Goal: Transaction & Acquisition: Purchase product/service

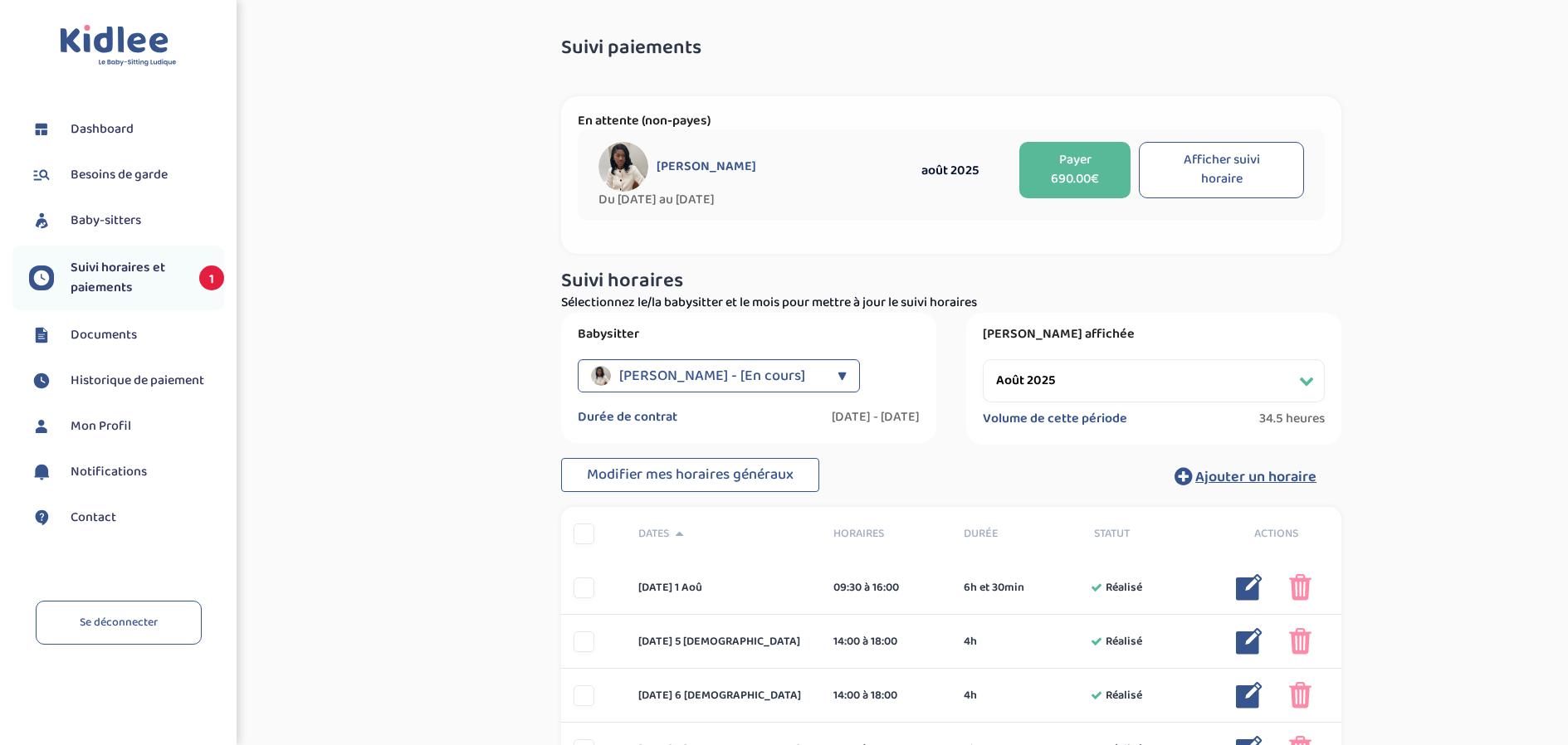
select select "août 2025"
click at [1072, 182] on button "Payer 690.00€" at bounding box center [1075, 170] width 111 height 57
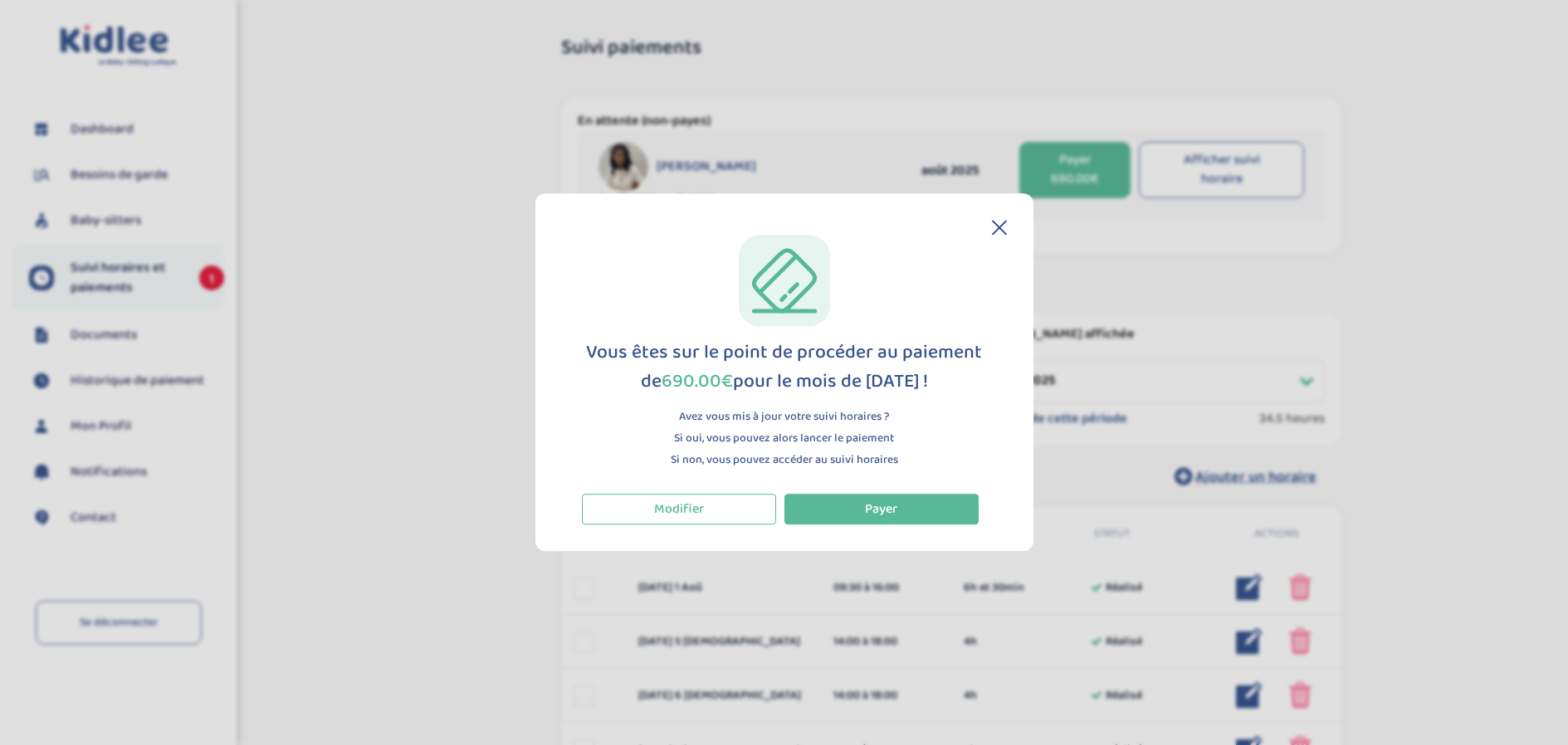
click at [993, 225] on icon at bounding box center [1000, 227] width 15 height 15
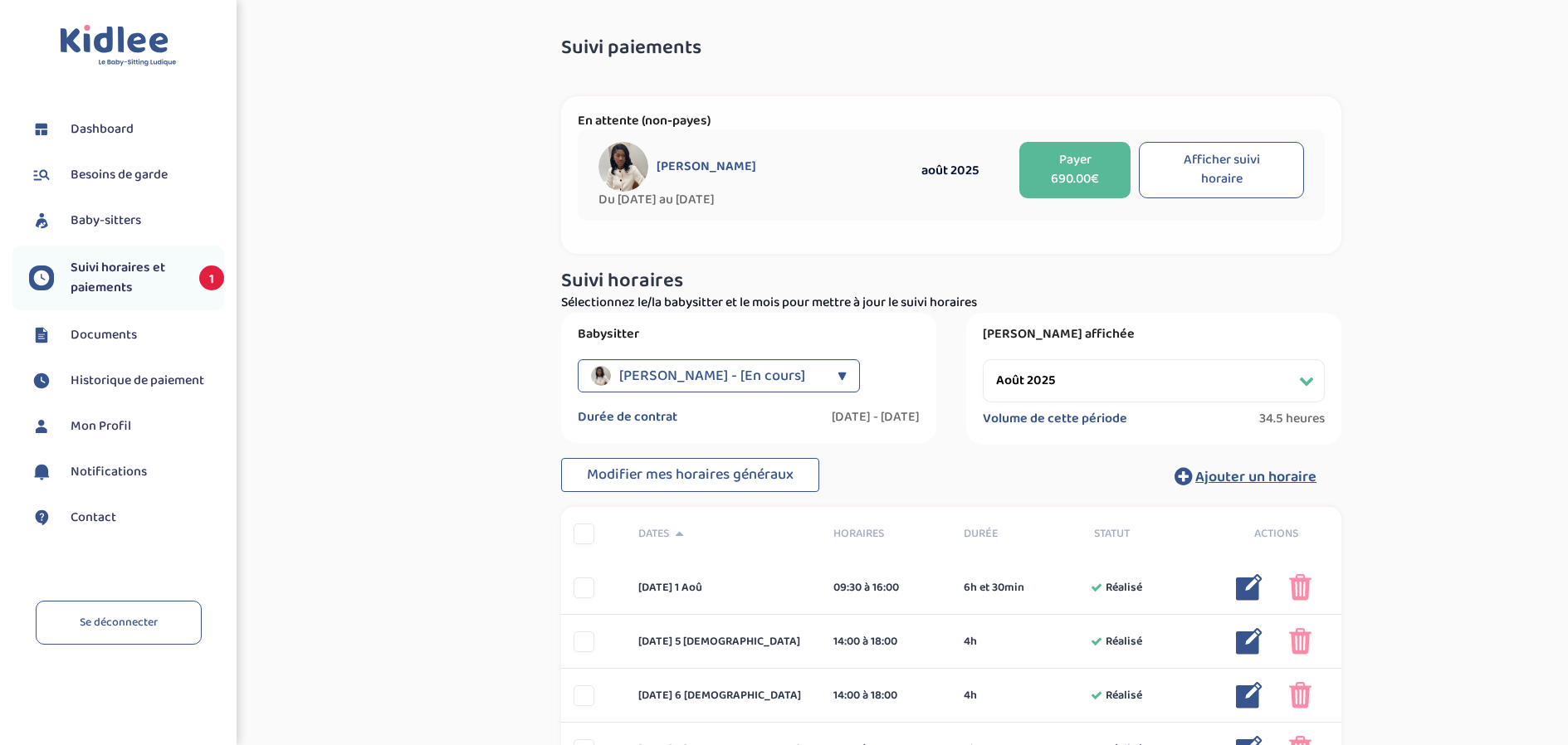
click at [1050, 184] on button "Payer 690.00€" at bounding box center [1075, 170] width 111 height 57
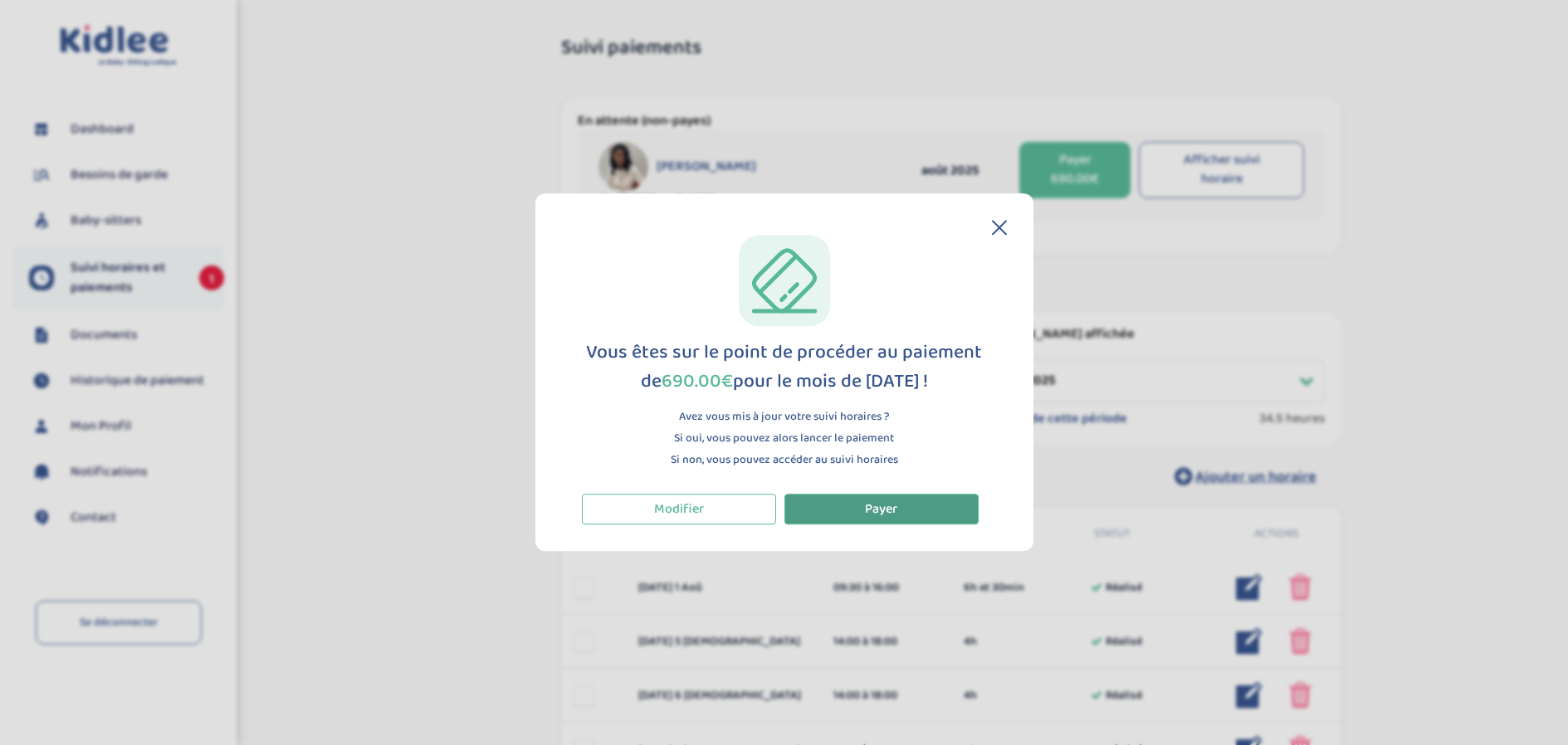
click at [850, 507] on button "Payer" at bounding box center [881, 510] width 194 height 31
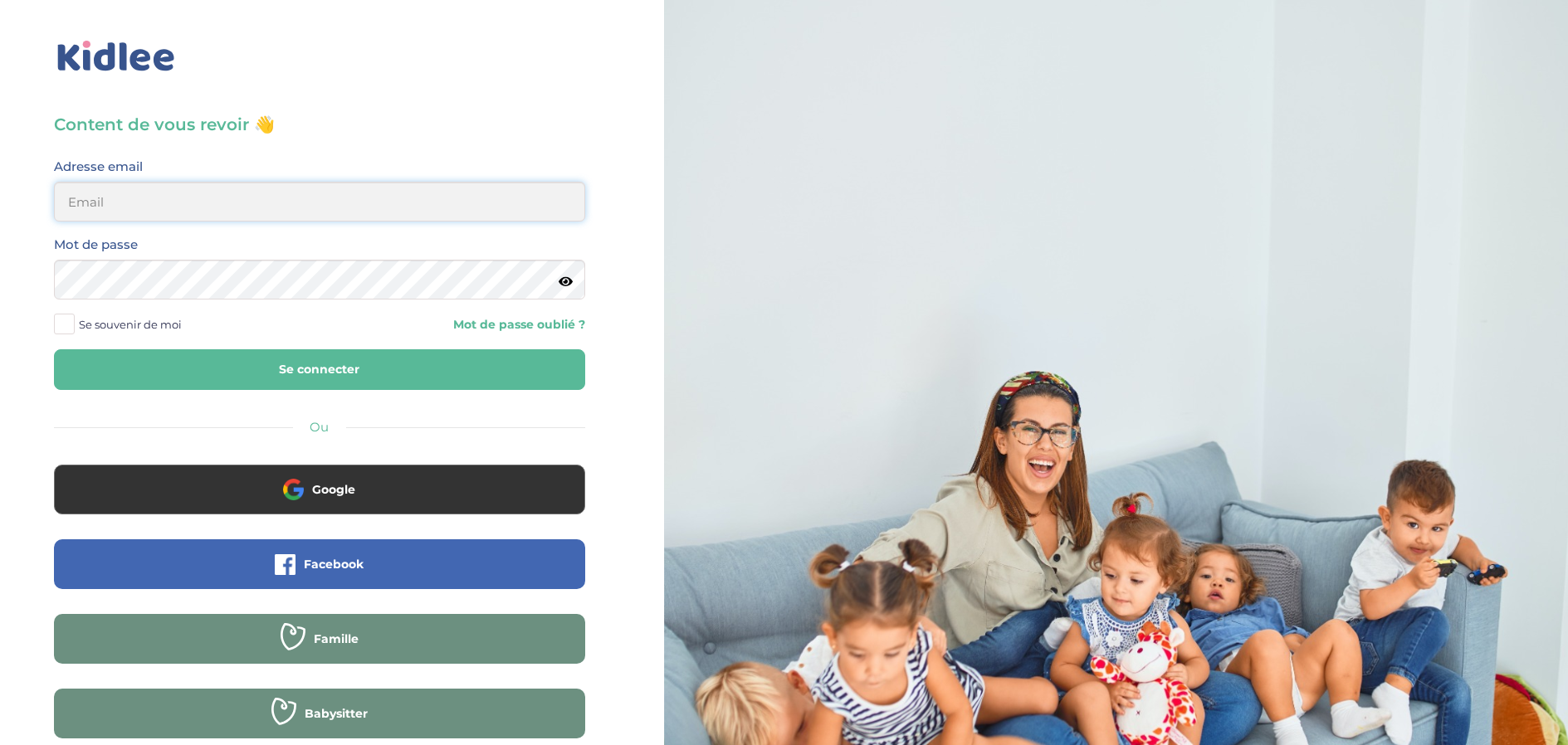
type input "[EMAIL_ADDRESS][DOMAIN_NAME]"
click at [149, 317] on span "Se souvenir de moi" at bounding box center [130, 325] width 103 height 22
click at [0, 0] on input "Se souvenir de moi" at bounding box center [0, 0] width 0 height 0
click at [190, 351] on button "Se connecter" at bounding box center [319, 369] width 531 height 41
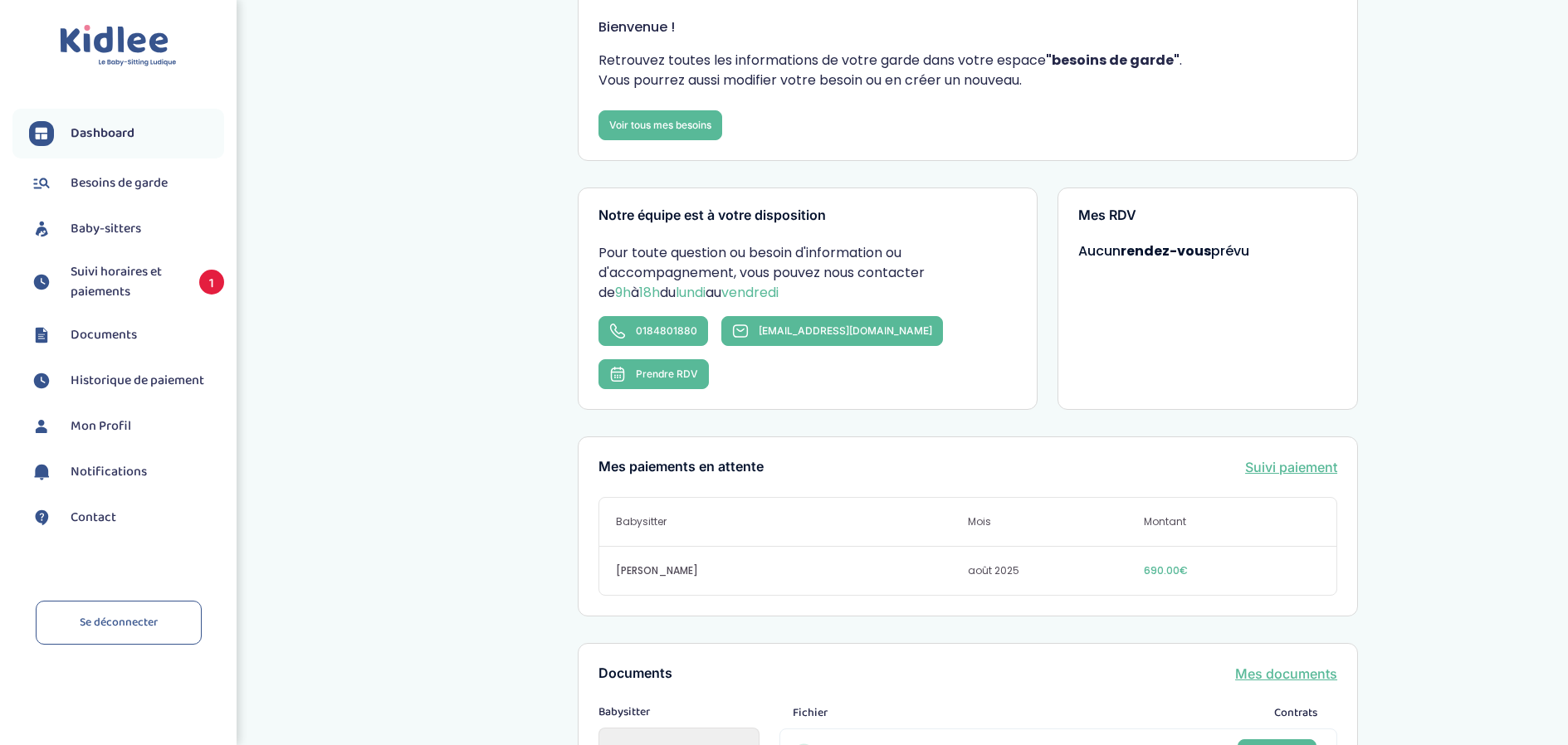
scroll to position [166, 0]
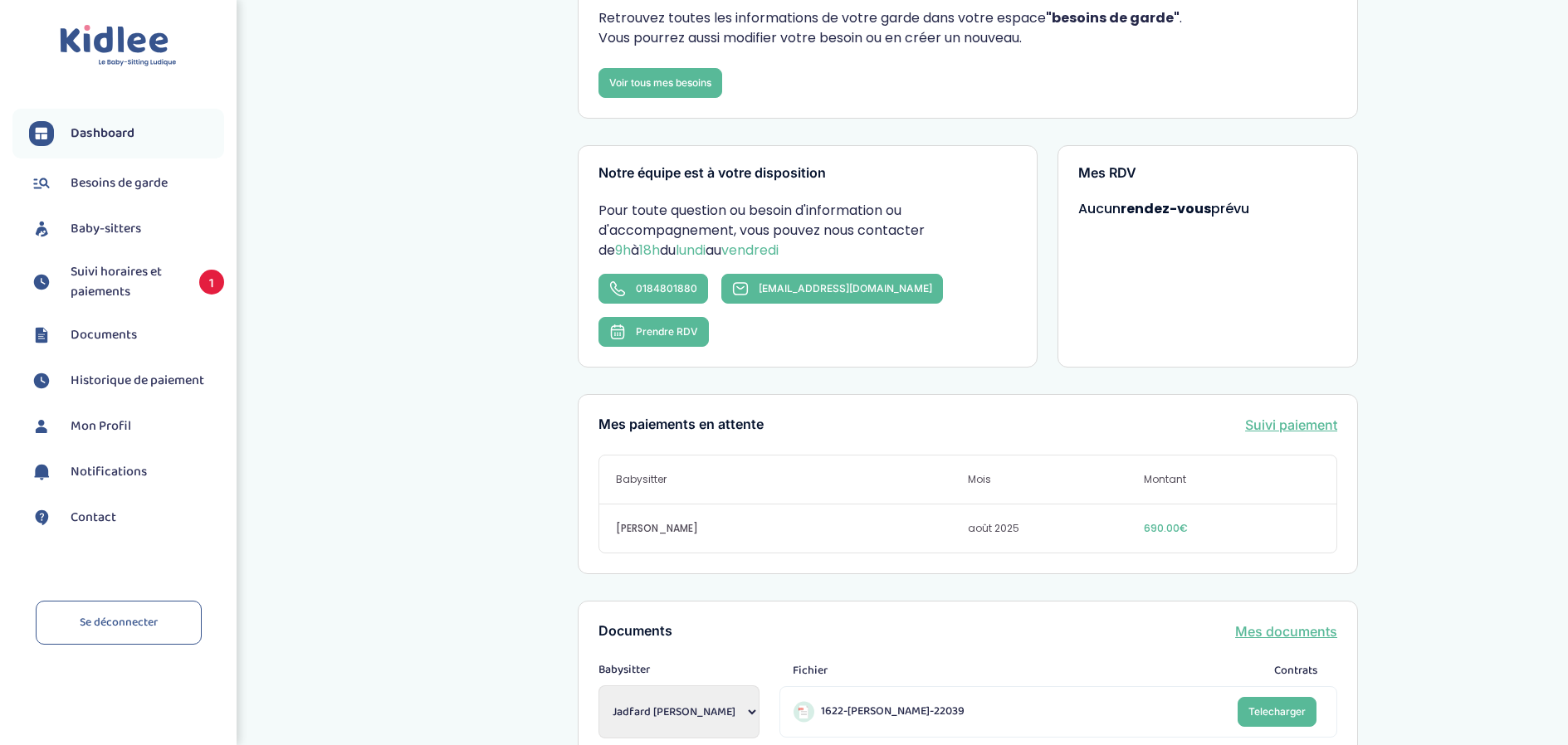
click at [101, 292] on span "Suivi horaires et paiements" at bounding box center [126, 282] width 112 height 40
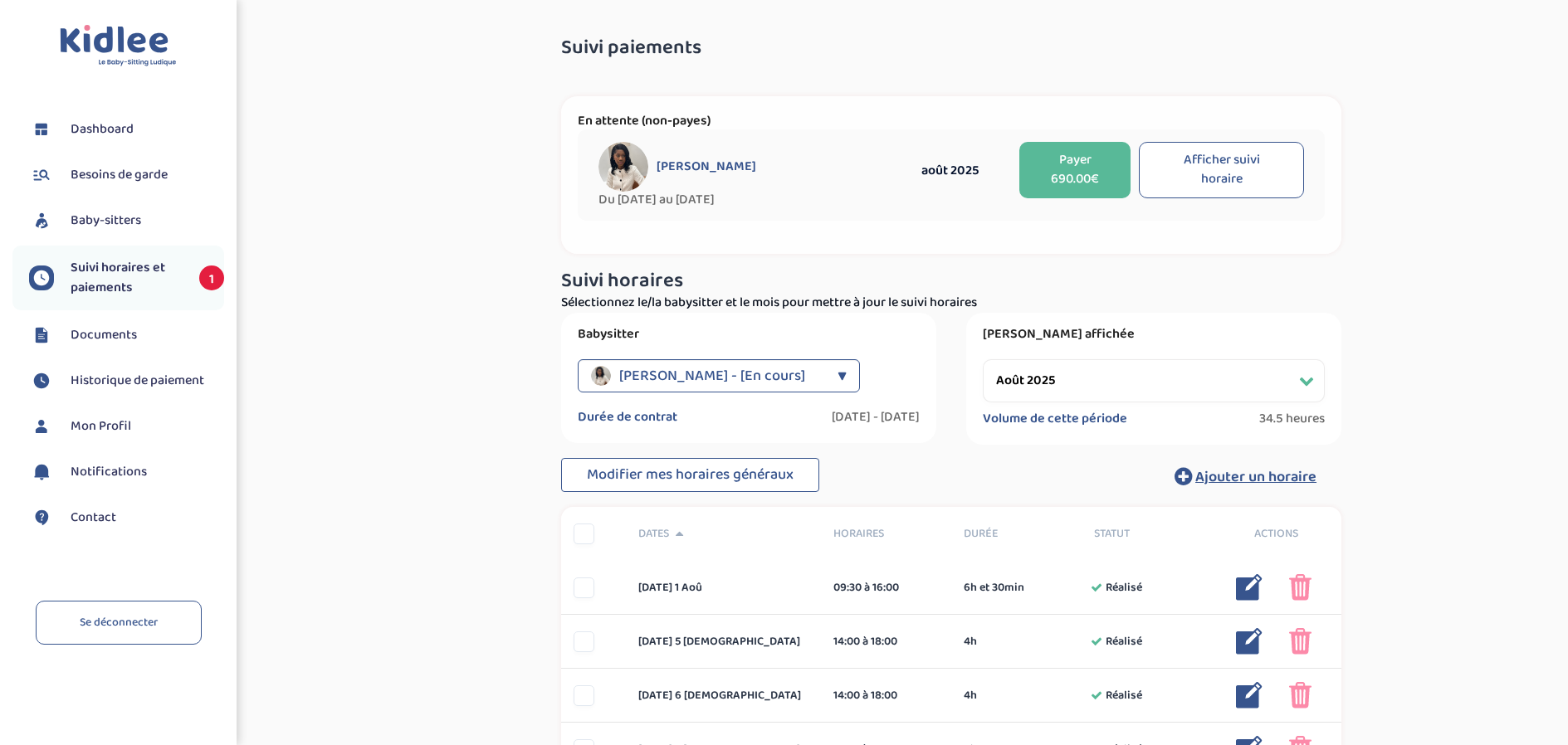
select select "août 2025"
click at [1052, 165] on button "Payer 690.00€" at bounding box center [1075, 170] width 111 height 57
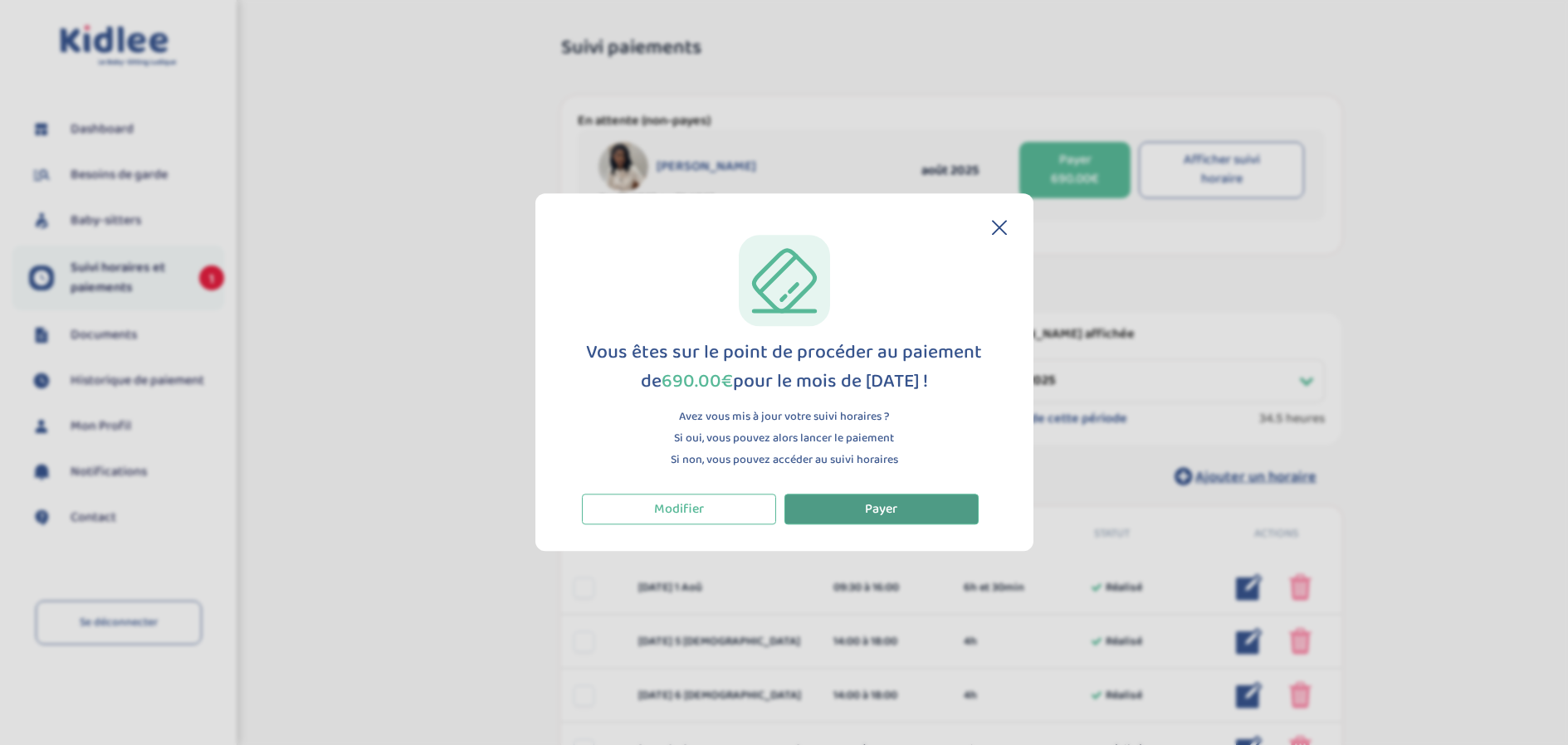
click at [871, 499] on button "Payer" at bounding box center [881, 510] width 194 height 31
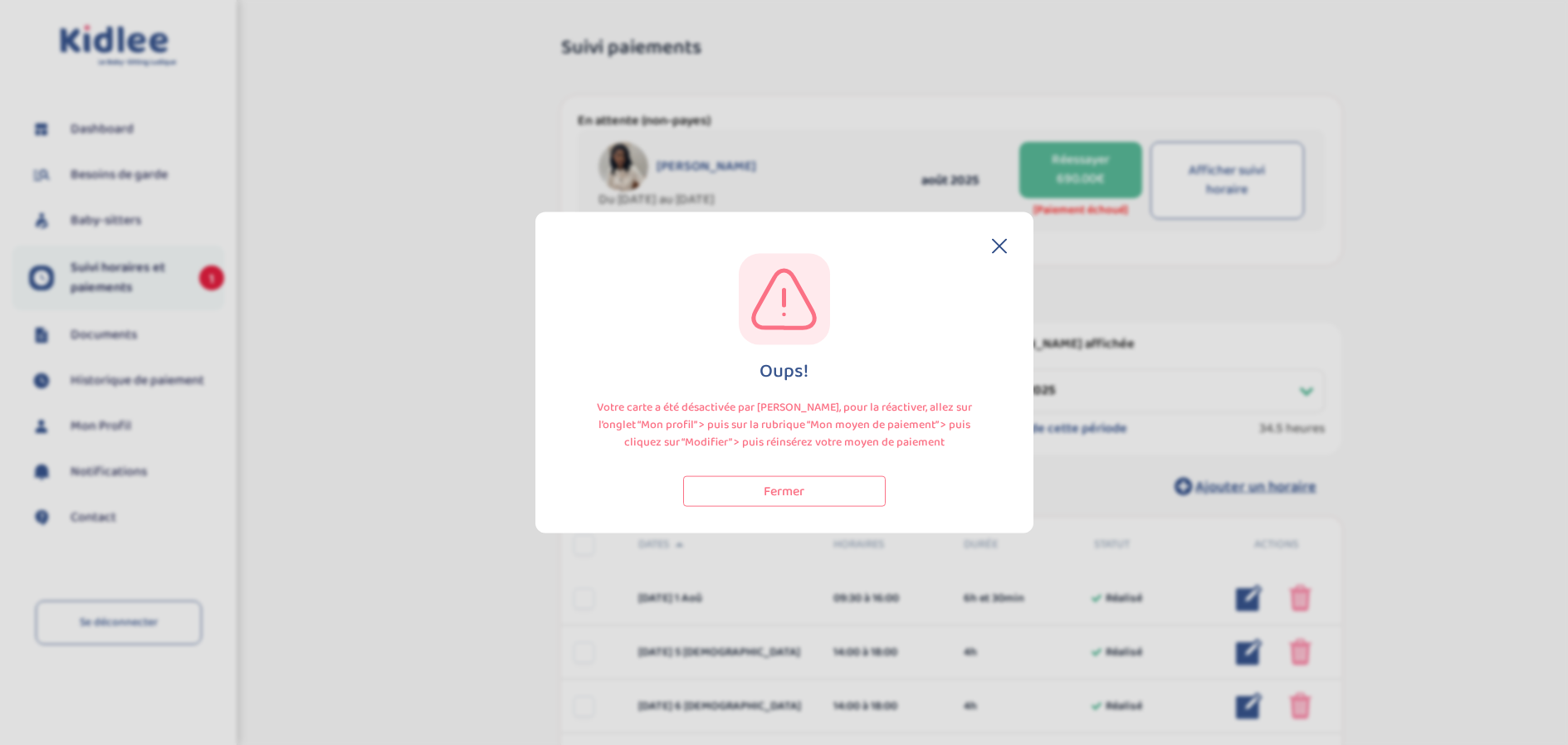
select select "août 2025"
click at [786, 489] on button "Fermer" at bounding box center [784, 491] width 203 height 31
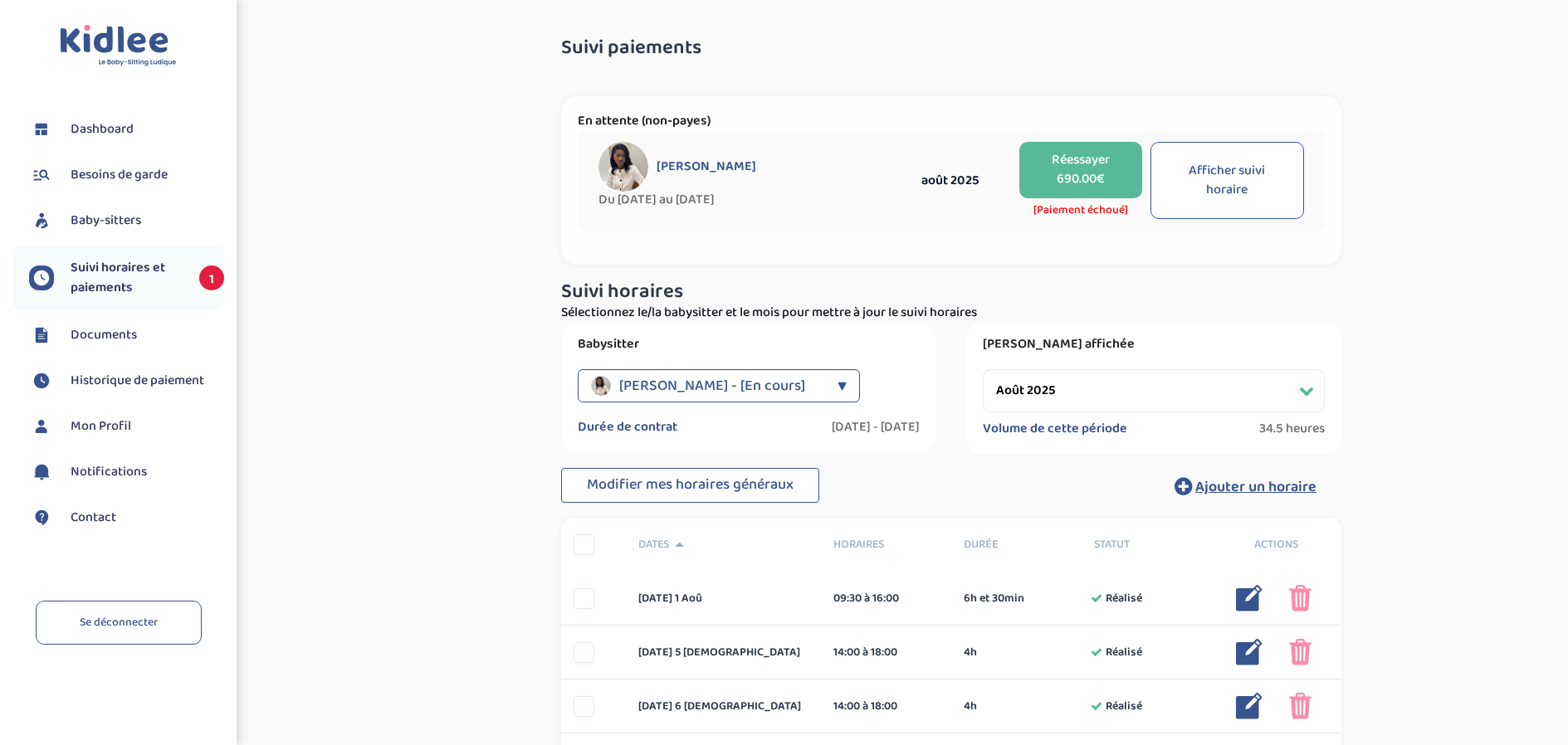
click at [113, 420] on span "Mon Profil" at bounding box center [100, 427] width 60 height 20
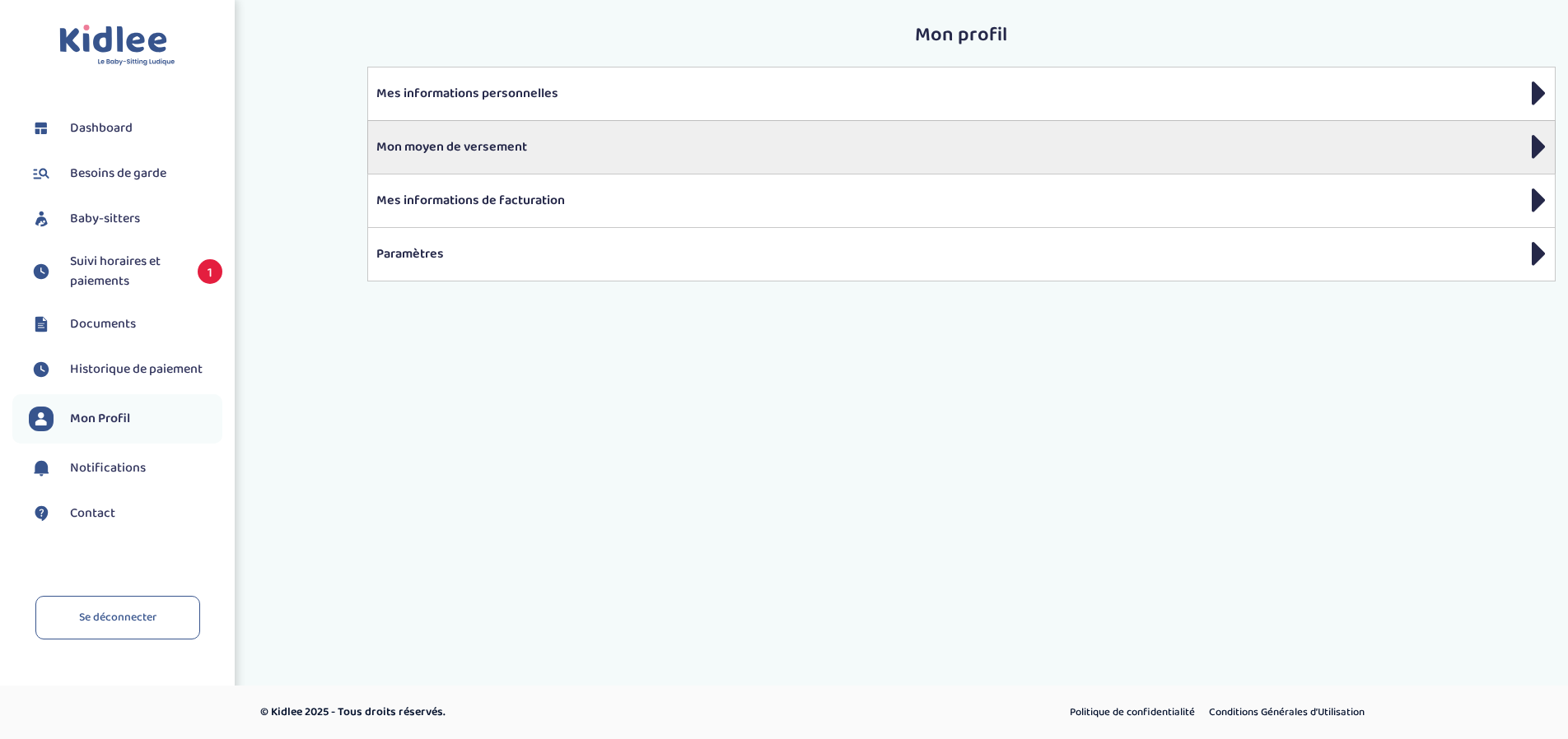
click at [578, 151] on p "Mon moyen de versement" at bounding box center [962, 148] width 1171 height 20
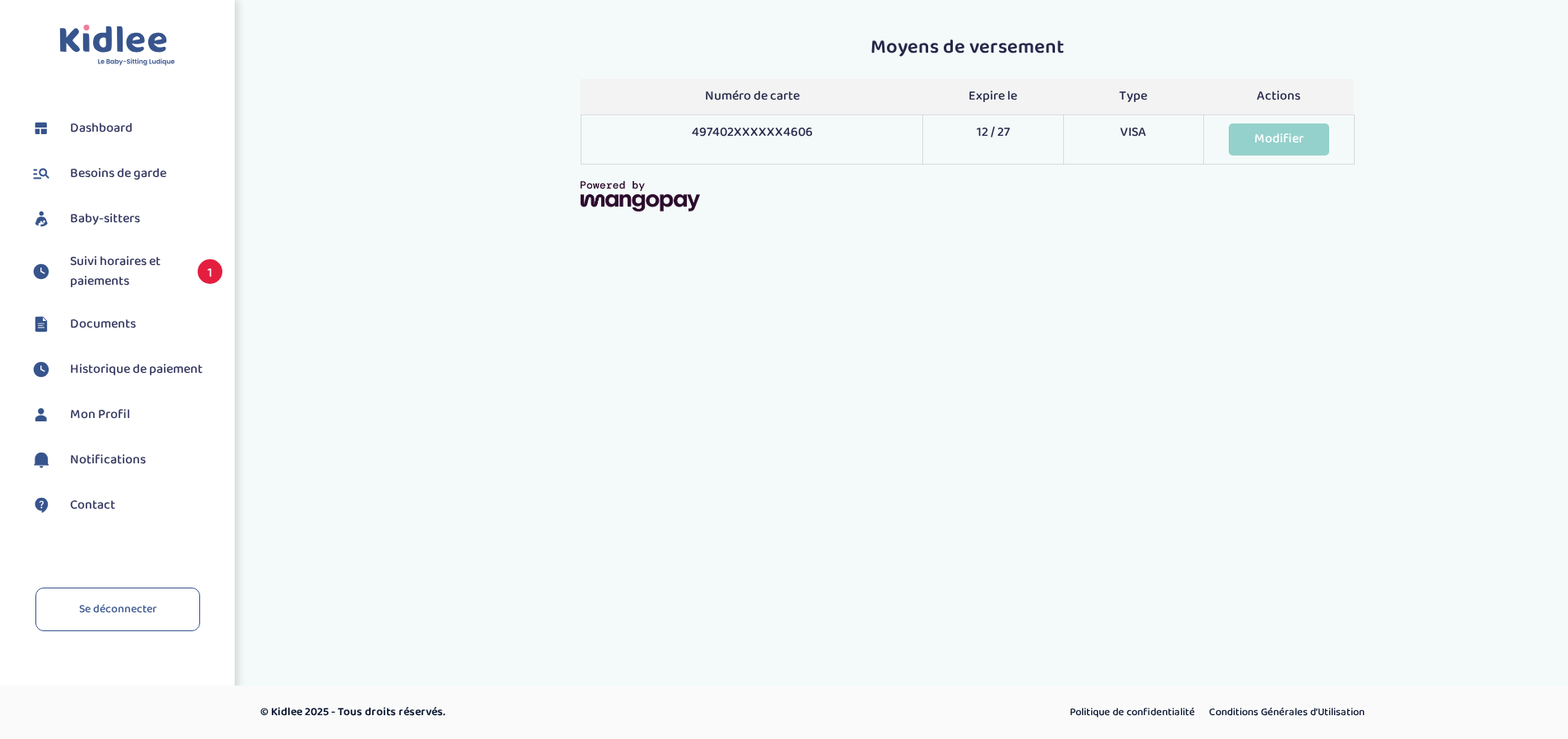
click at [1300, 201] on div at bounding box center [967, 196] width 774 height 30
click at [1266, 140] on link "Modifier" at bounding box center [1279, 140] width 100 height 32
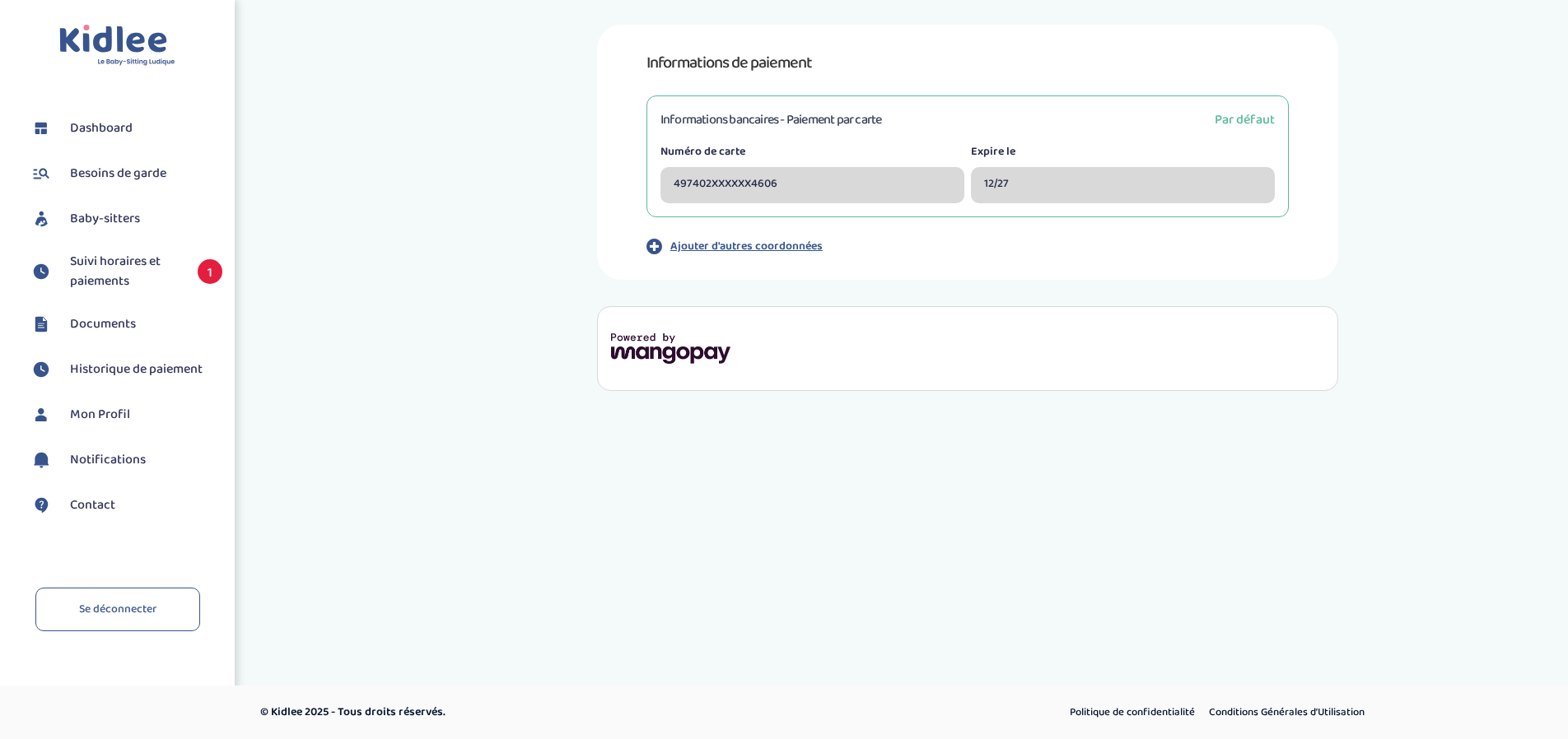
click at [814, 179] on div "497402XXXXXX4606" at bounding box center [813, 185] width 304 height 36
click at [768, 242] on p "Ajouter d'autres coordonnées" at bounding box center [746, 246] width 152 height 17
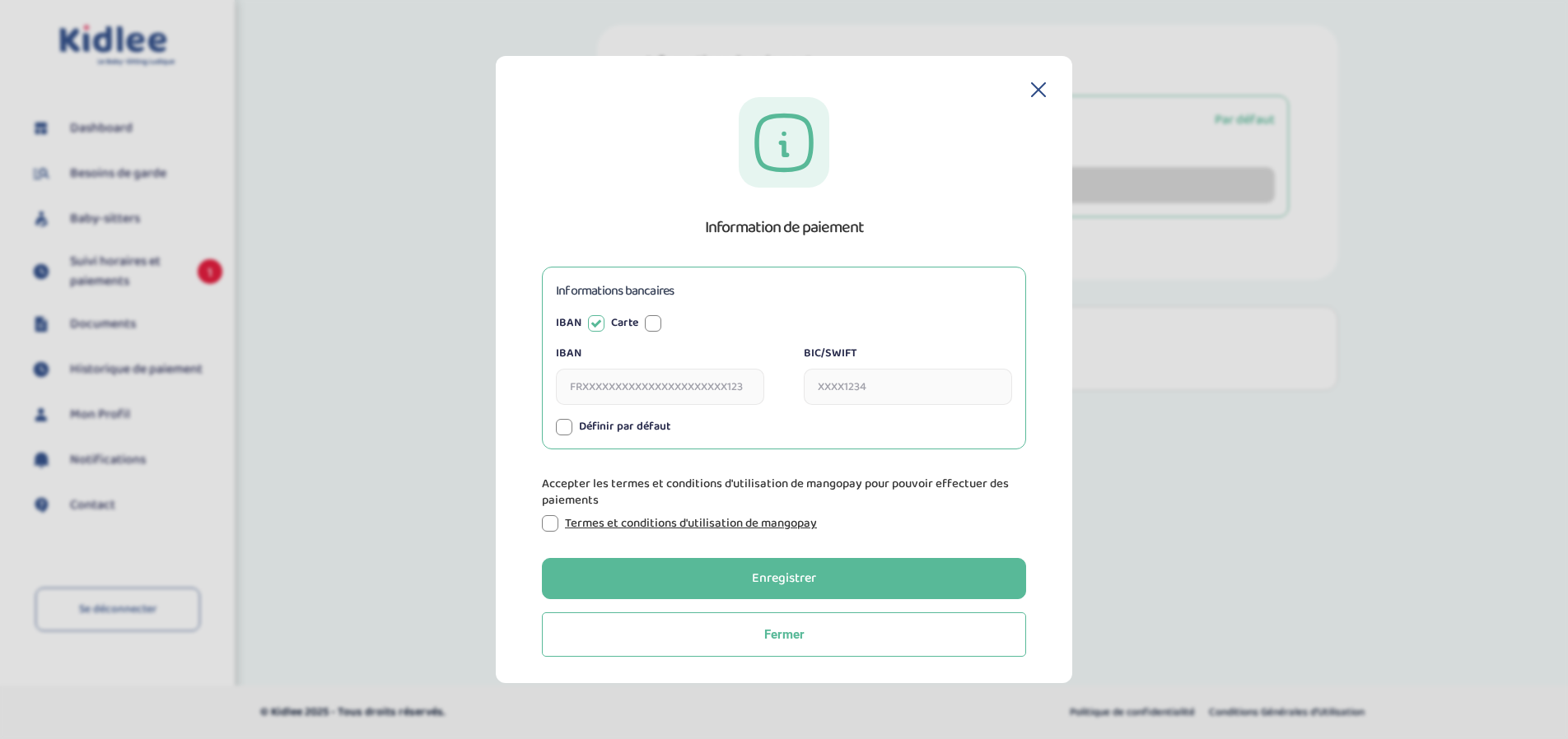
click at [654, 324] on div at bounding box center [653, 323] width 16 height 16
click at [615, 394] on input "Numéro de carte" at bounding box center [660, 386] width 209 height 36
type input "49"
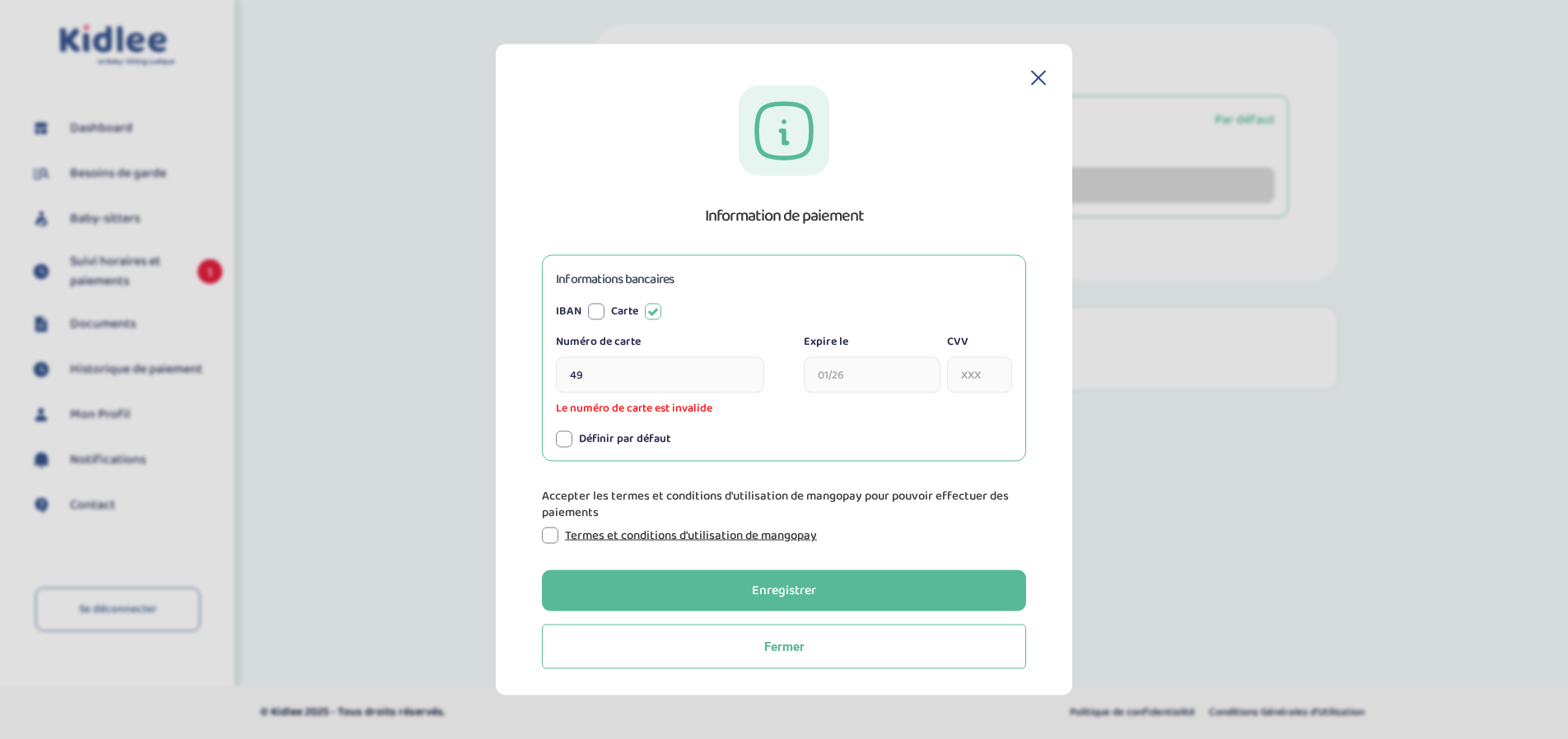
type input "01/2029"
type input "373"
type input "01 / 2029"
click at [609, 379] on input "49" at bounding box center [660, 375] width 209 height 36
type input "497"
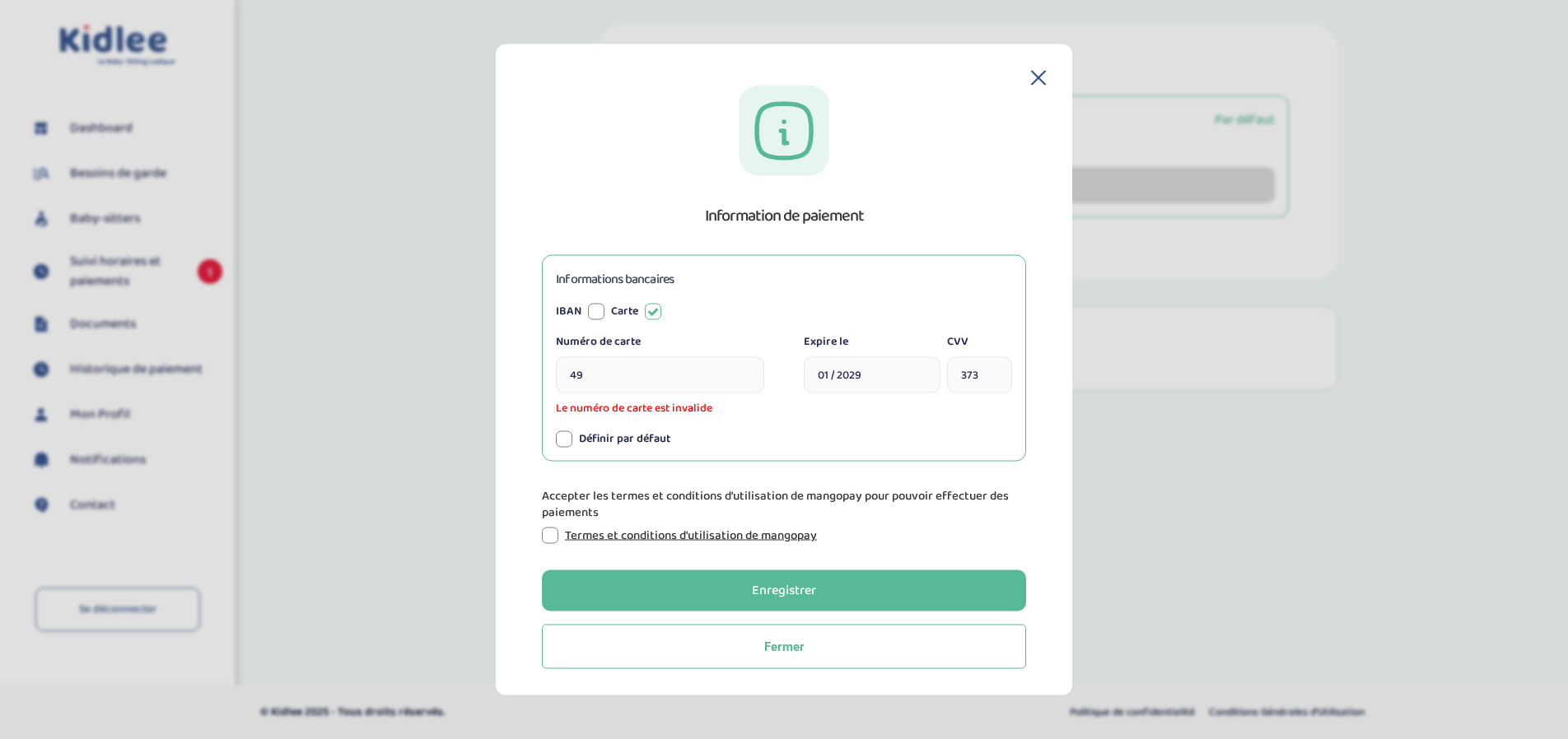
type input "01/2029"
click at [559, 445] on div "Informations bancaires IBAN Carte IBAN BIC/SWIFT Numéro de carte 4972 0298 3221…" at bounding box center [784, 358] width 484 height 207
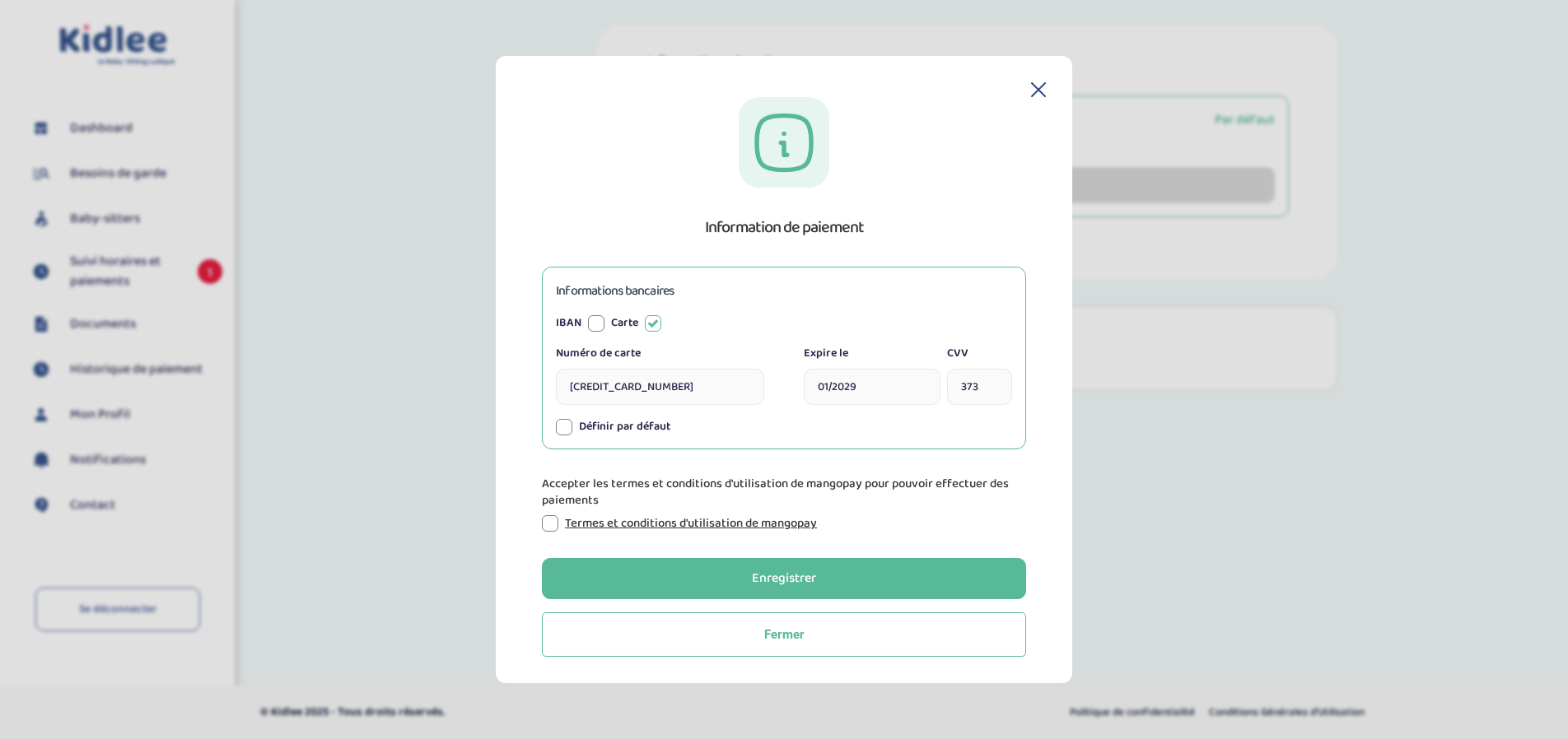
click at [566, 435] on div at bounding box center [564, 427] width 16 height 16
type input "4972029832212000"
drag, startPoint x: 555, startPoint y: 522, endPoint x: 564, endPoint y: 538, distance: 18.4
click at [556, 522] on div at bounding box center [550, 523] width 16 height 16
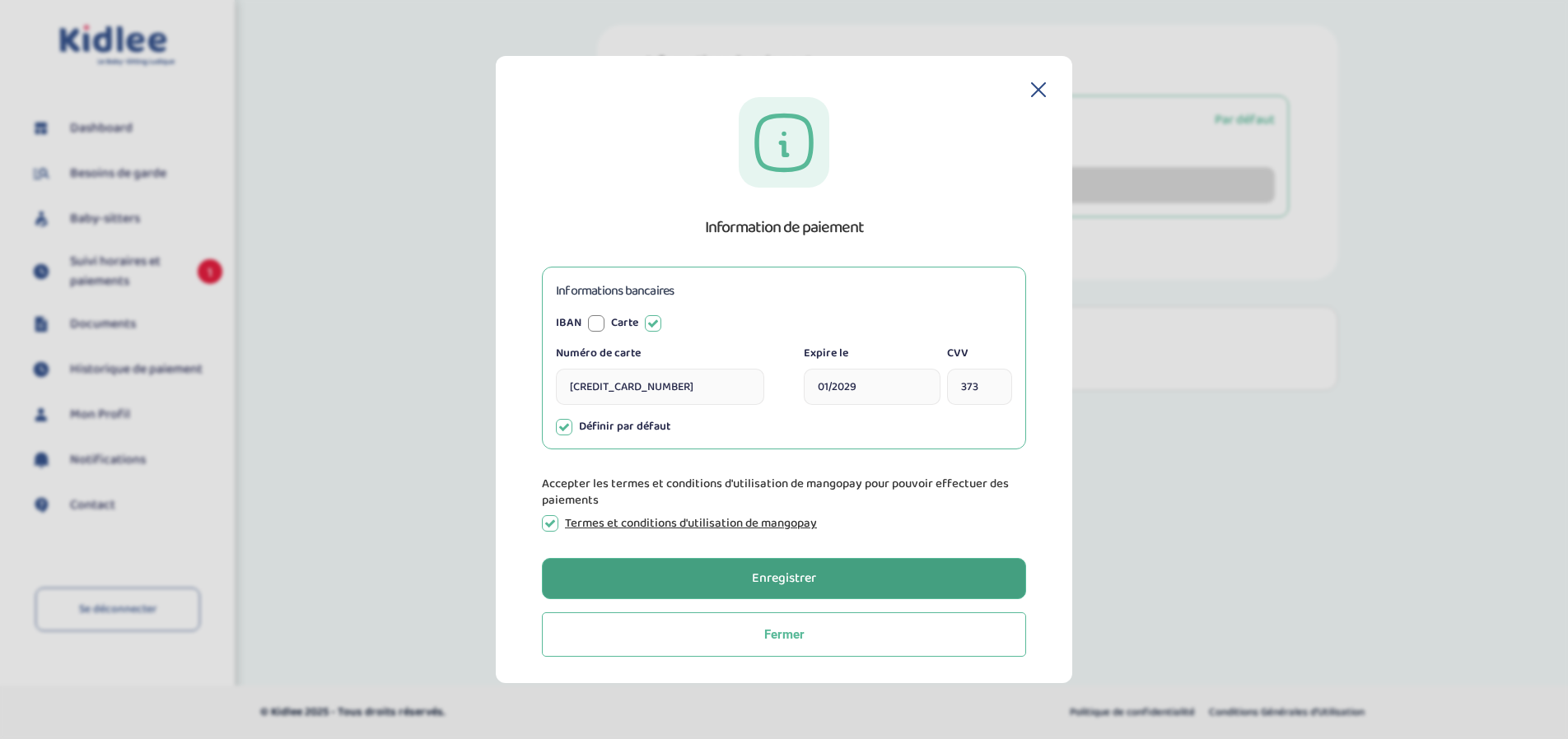
click at [656, 577] on button "Enregistrer" at bounding box center [784, 579] width 484 height 41
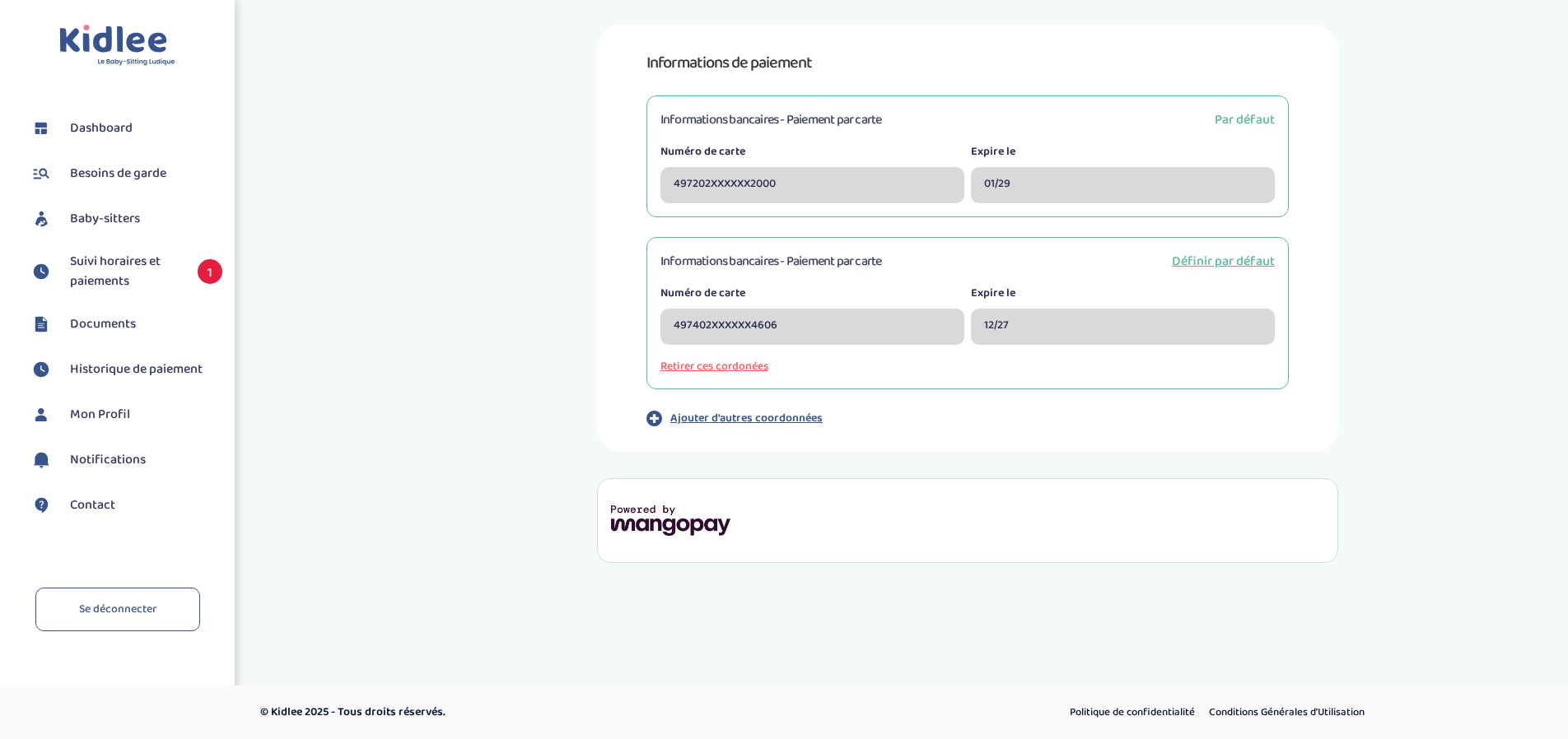
click at [749, 367] on button "Retirer ces cordonées" at bounding box center [967, 366] width 615 height 17
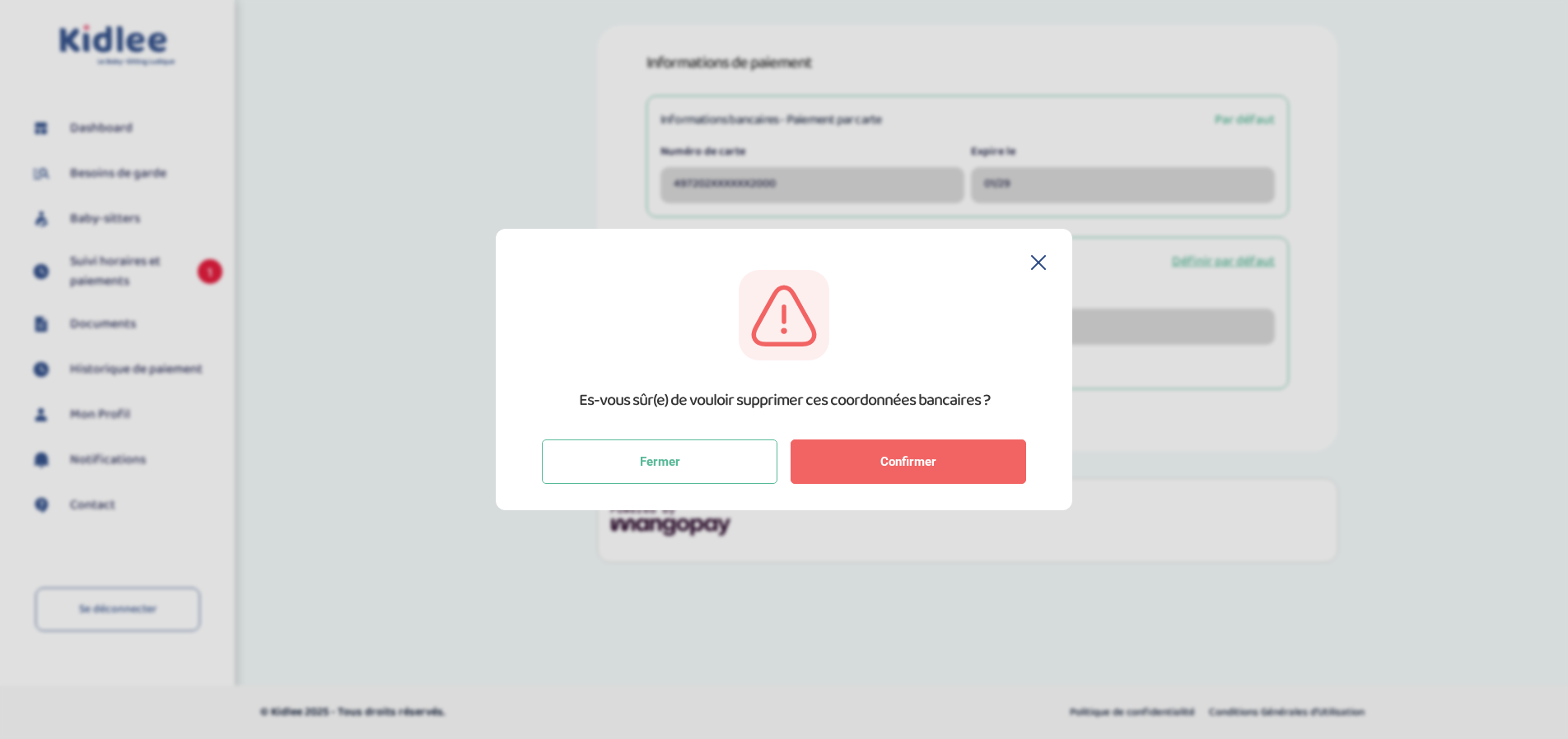
click at [891, 454] on span "Confirmer" at bounding box center [908, 462] width 56 height 15
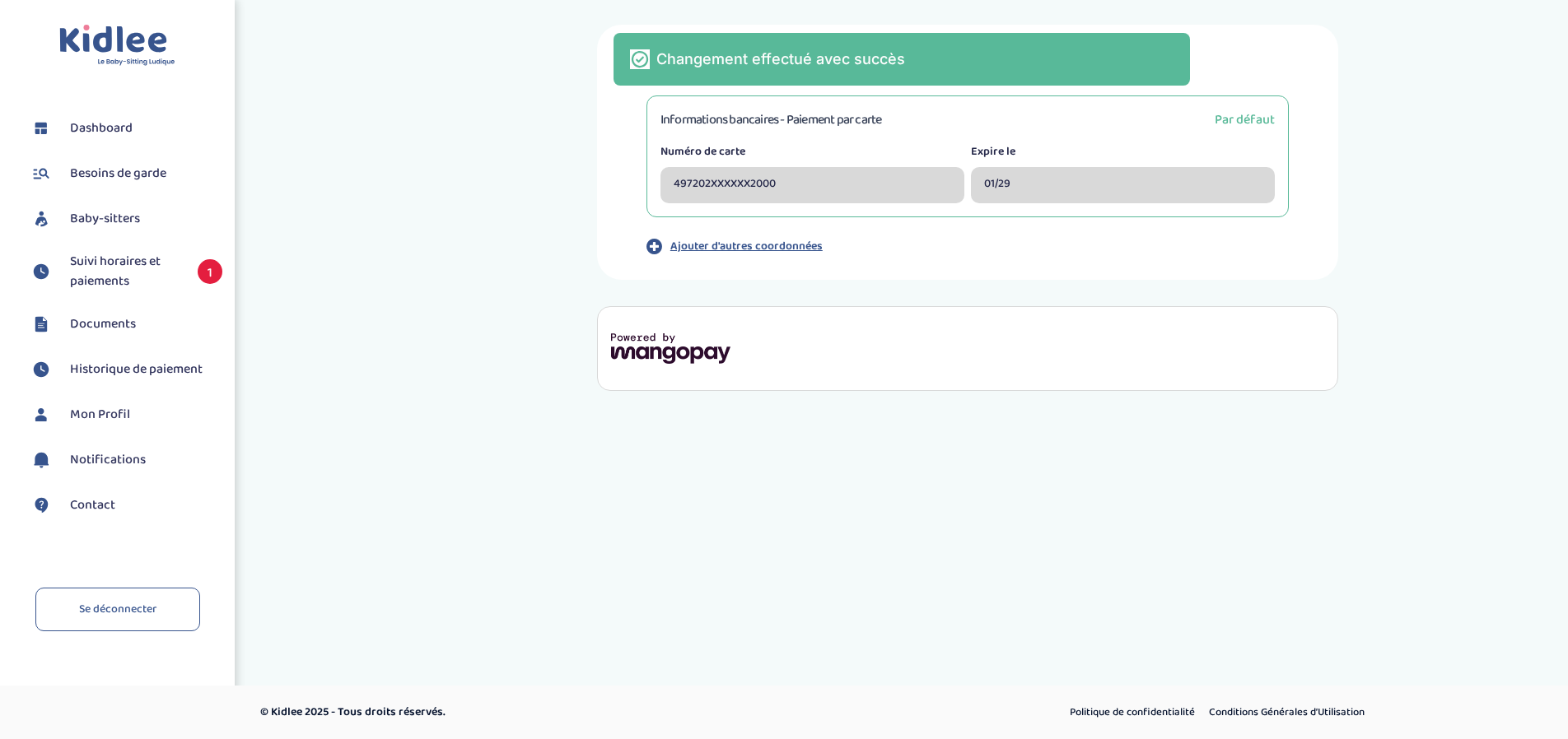
click at [141, 285] on span "Suivi horaires et paiements" at bounding box center [125, 272] width 111 height 39
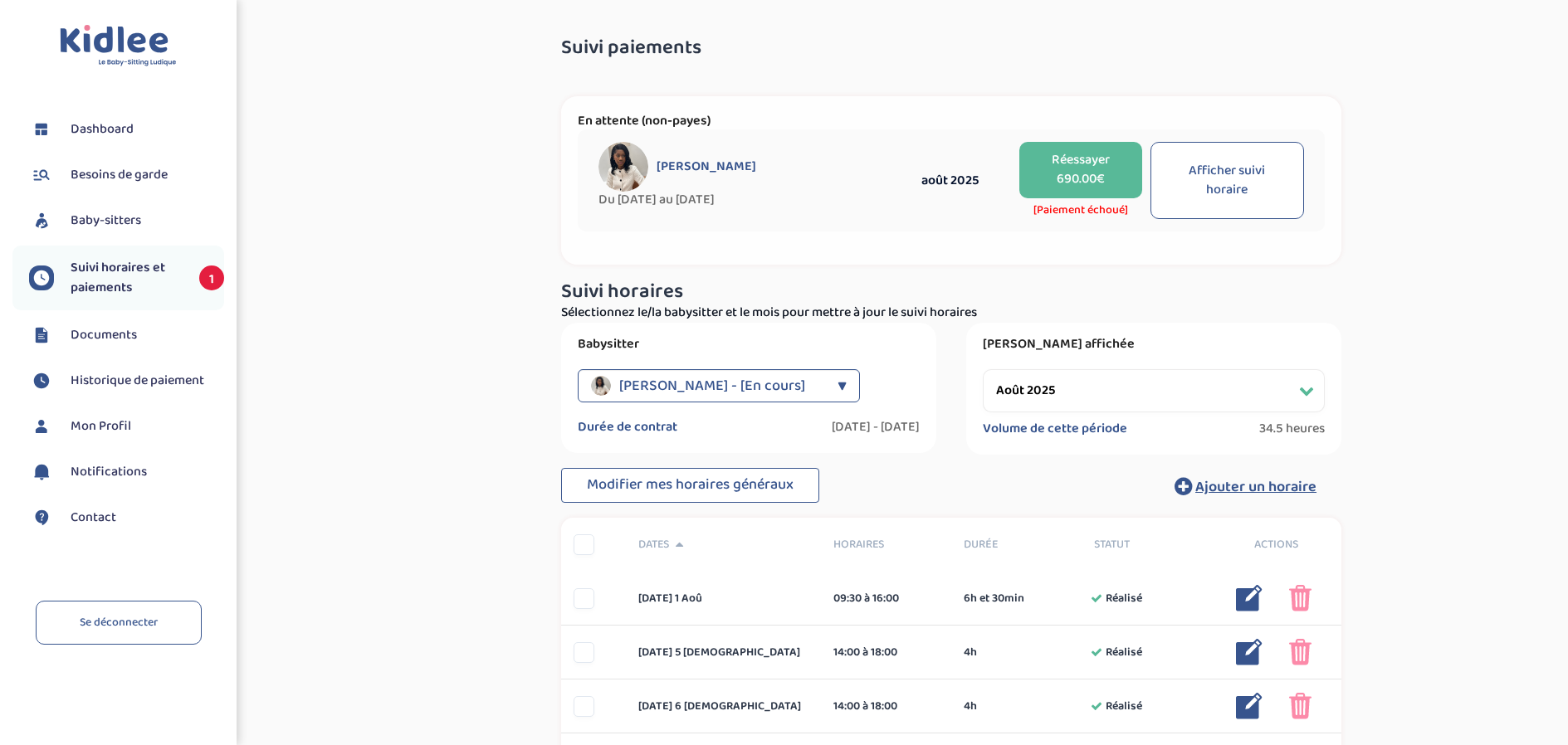
select select "août 2025"
drag, startPoint x: 0, startPoint y: 0, endPoint x: 1064, endPoint y: 167, distance: 1077.0
click at [1064, 167] on button "Réessayer 690.00€" at bounding box center [1080, 170] width 122 height 57
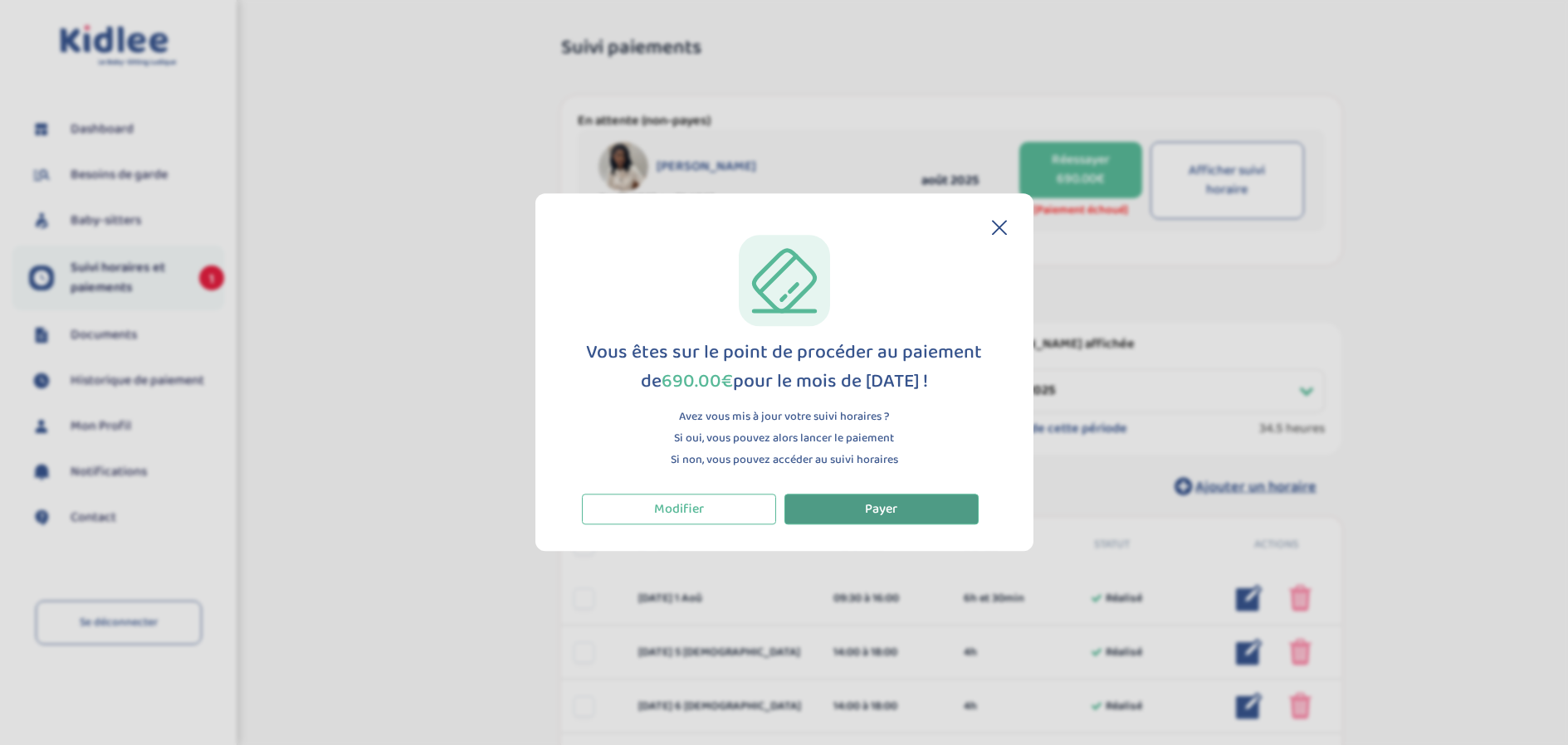
click at [869, 506] on span "Payer" at bounding box center [881, 509] width 32 height 21
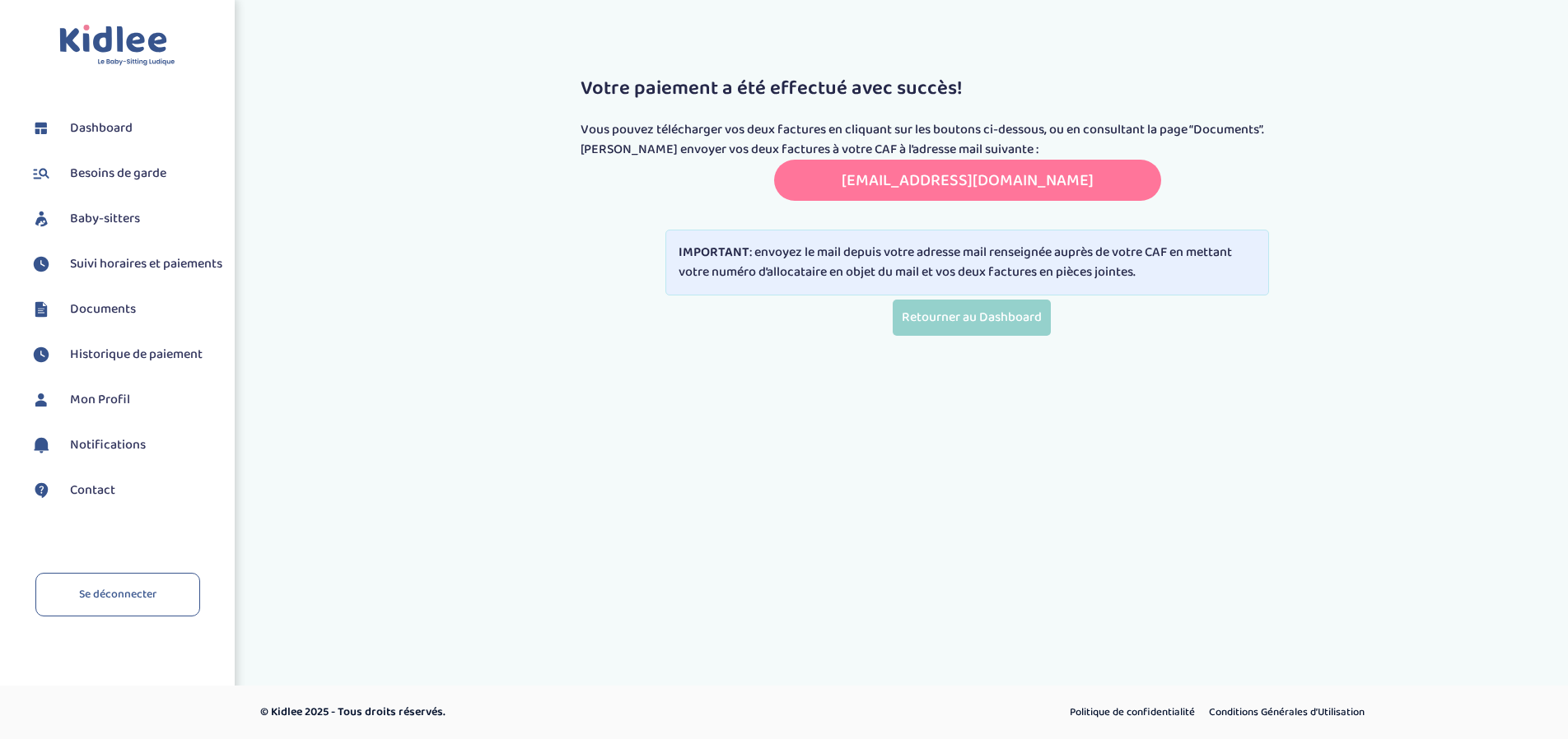
click at [922, 176] on link "[EMAIL_ADDRESS][DOMAIN_NAME]" at bounding box center [968, 180] width 252 height 26
click at [1060, 178] on link "[EMAIL_ADDRESS][DOMAIN_NAME]" at bounding box center [968, 180] width 252 height 26
click at [144, 322] on link "Documents" at bounding box center [125, 310] width 193 height 25
click at [113, 319] on span "Documents" at bounding box center [103, 310] width 66 height 20
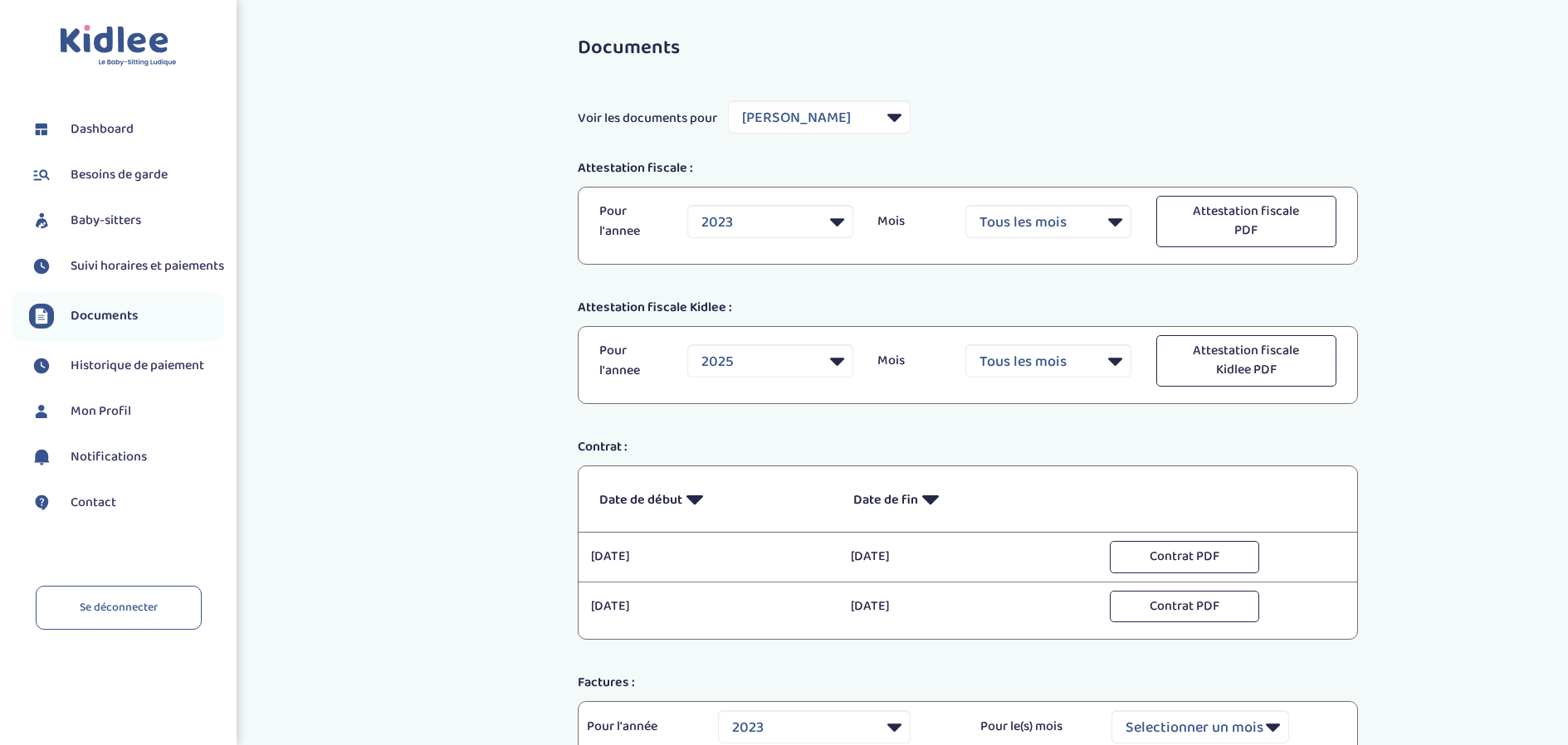
select select "24890"
select select "2023"
click at [815, 123] on select "Filtrer par Baby-sitter [PERSON_NAME]" at bounding box center [819, 116] width 182 height 33
click at [804, 120] on select "Filtrer par Baby-sitter [PERSON_NAME]" at bounding box center [819, 116] width 182 height 33
select select "8432"
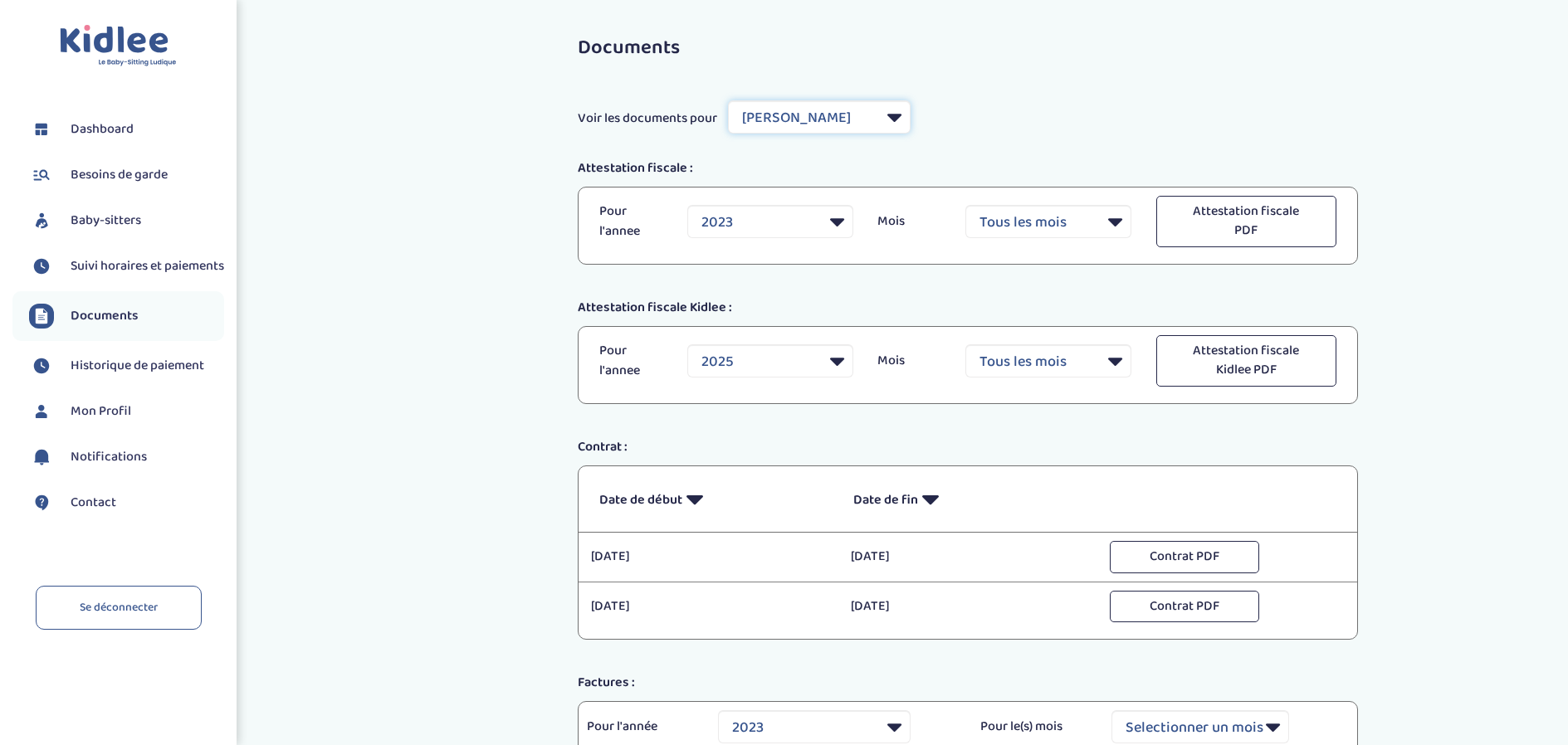
click at [729, 100] on select "Filtrer par Baby-sitter [PERSON_NAME]" at bounding box center [819, 116] width 182 height 33
select select "2025"
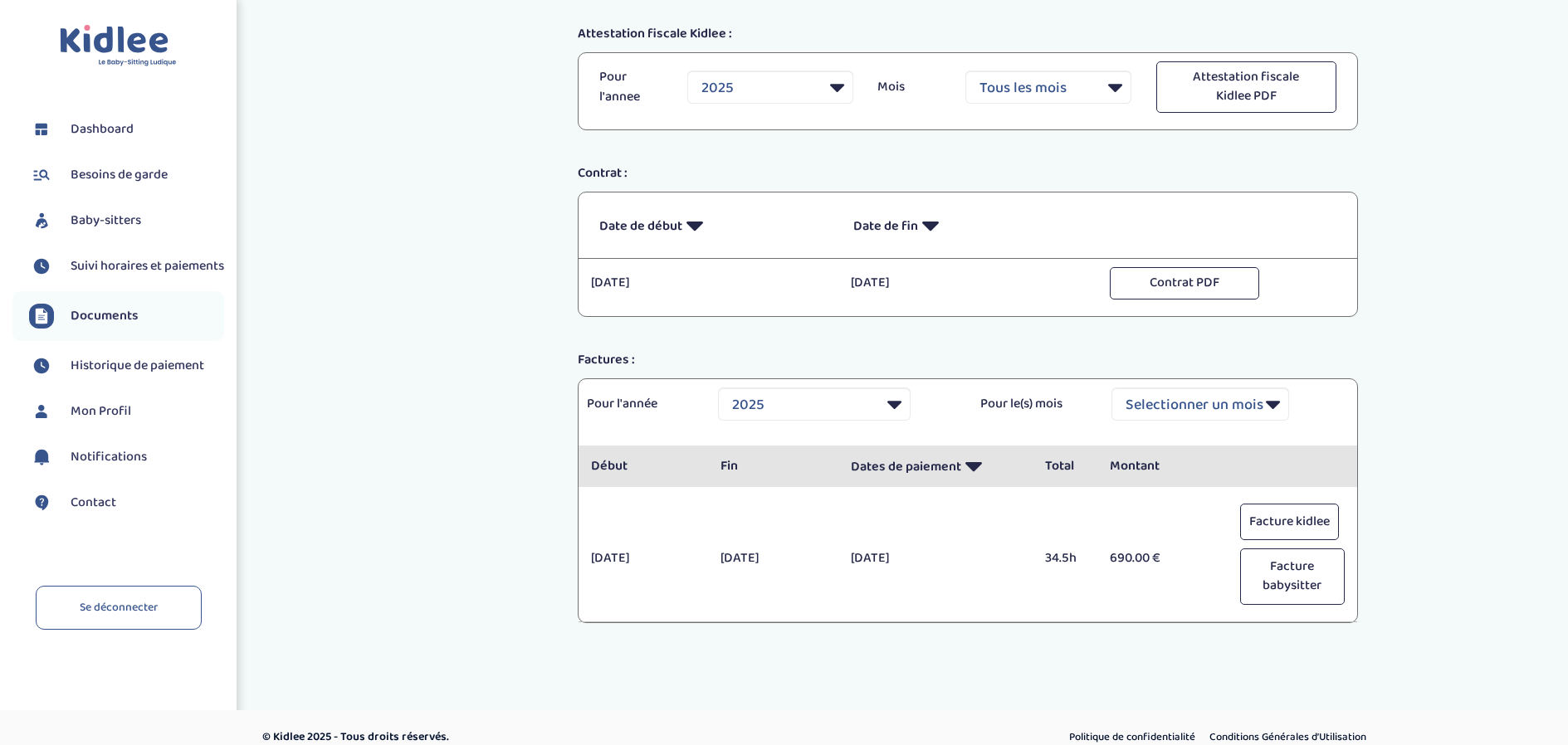
scroll to position [293, 0]
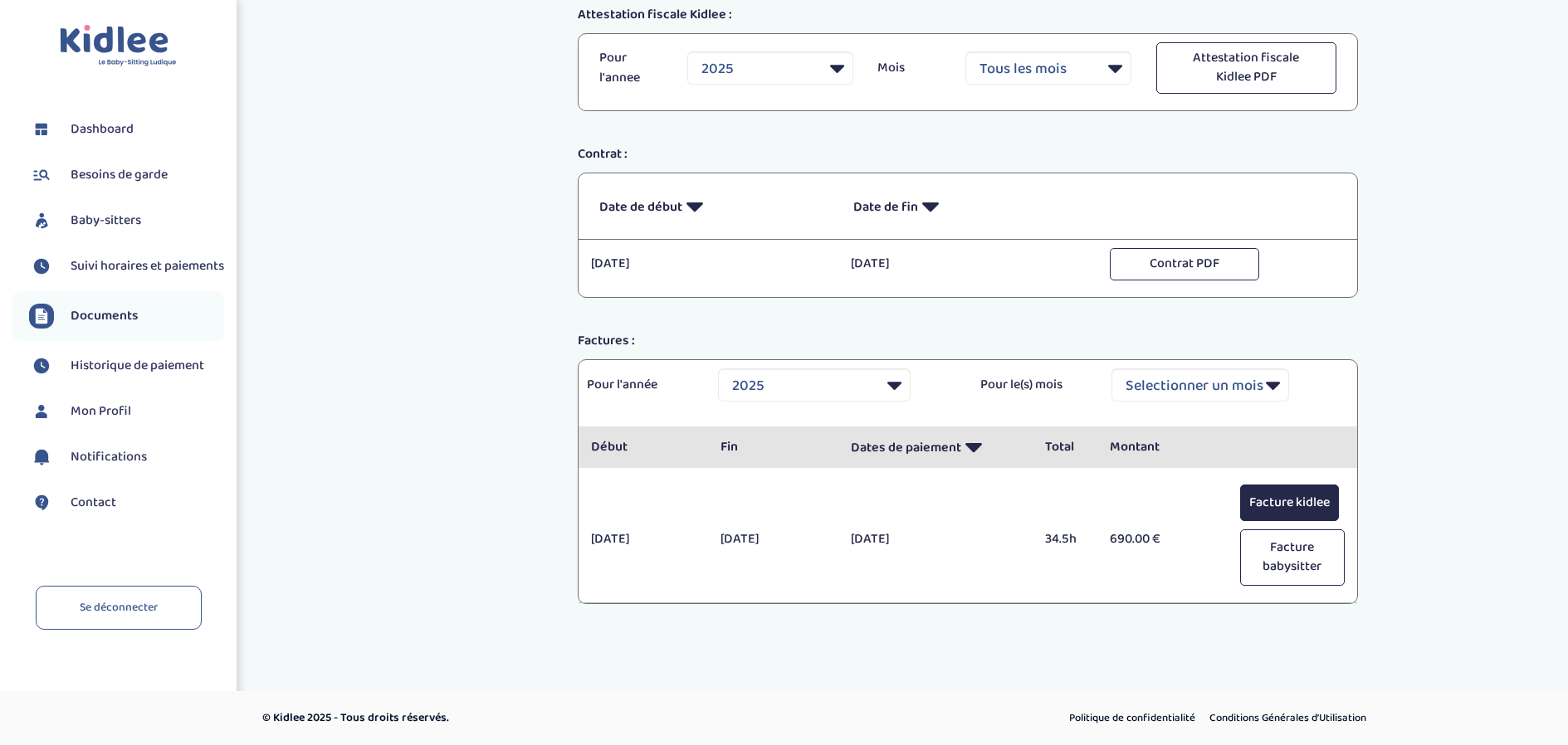
click at [1291, 503] on button "Facture kidlee" at bounding box center [1290, 502] width 99 height 37
click at [161, 328] on link "Documents" at bounding box center [126, 317] width 195 height 25
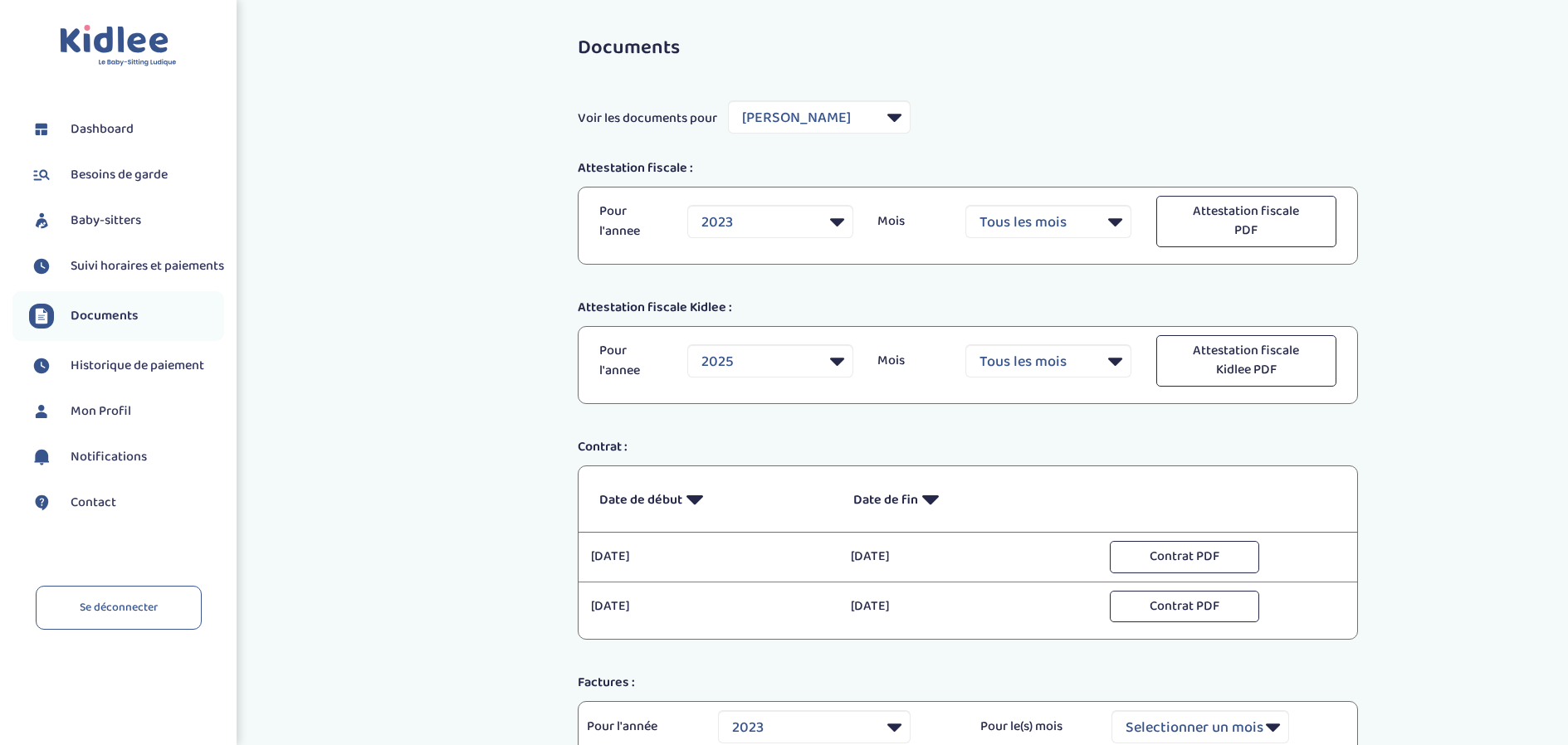
select select "24890"
select select "2023"
click at [895, 113] on select "Filtrer par Baby-sitter [PERSON_NAME]" at bounding box center [819, 116] width 182 height 33
click at [865, 130] on select "Filtrer par Baby-sitter [PERSON_NAME]" at bounding box center [819, 116] width 182 height 33
select select "8432"
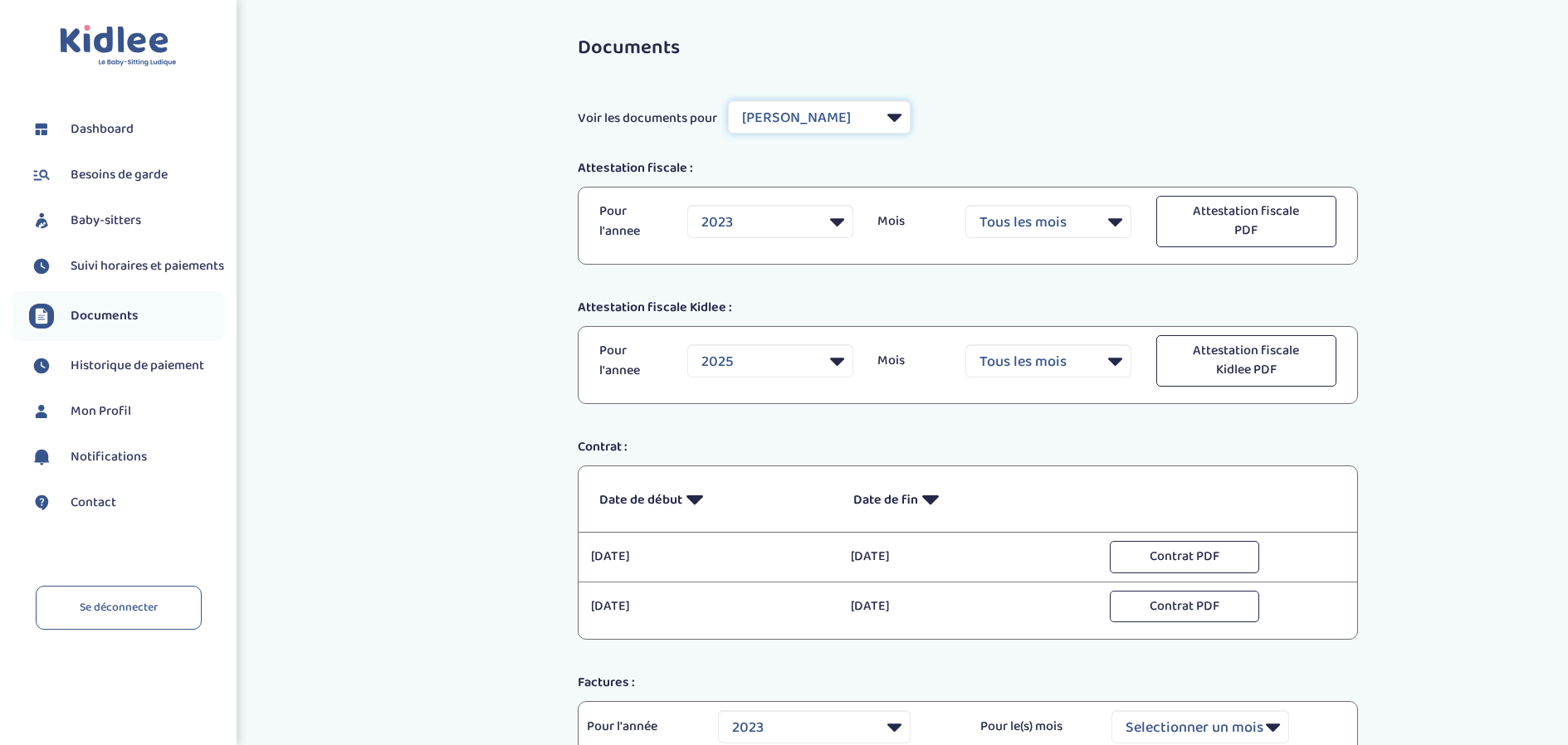
click at [729, 100] on select "Filtrer par Baby-sitter [PERSON_NAME]" at bounding box center [819, 116] width 182 height 33
select select "2025"
select select "24890"
select select "2023"
click at [779, 117] on select "Filtrer par Baby-sitter Jadfard Alice Samuel MVUTOZANZAMBI" at bounding box center [819, 116] width 182 height 33
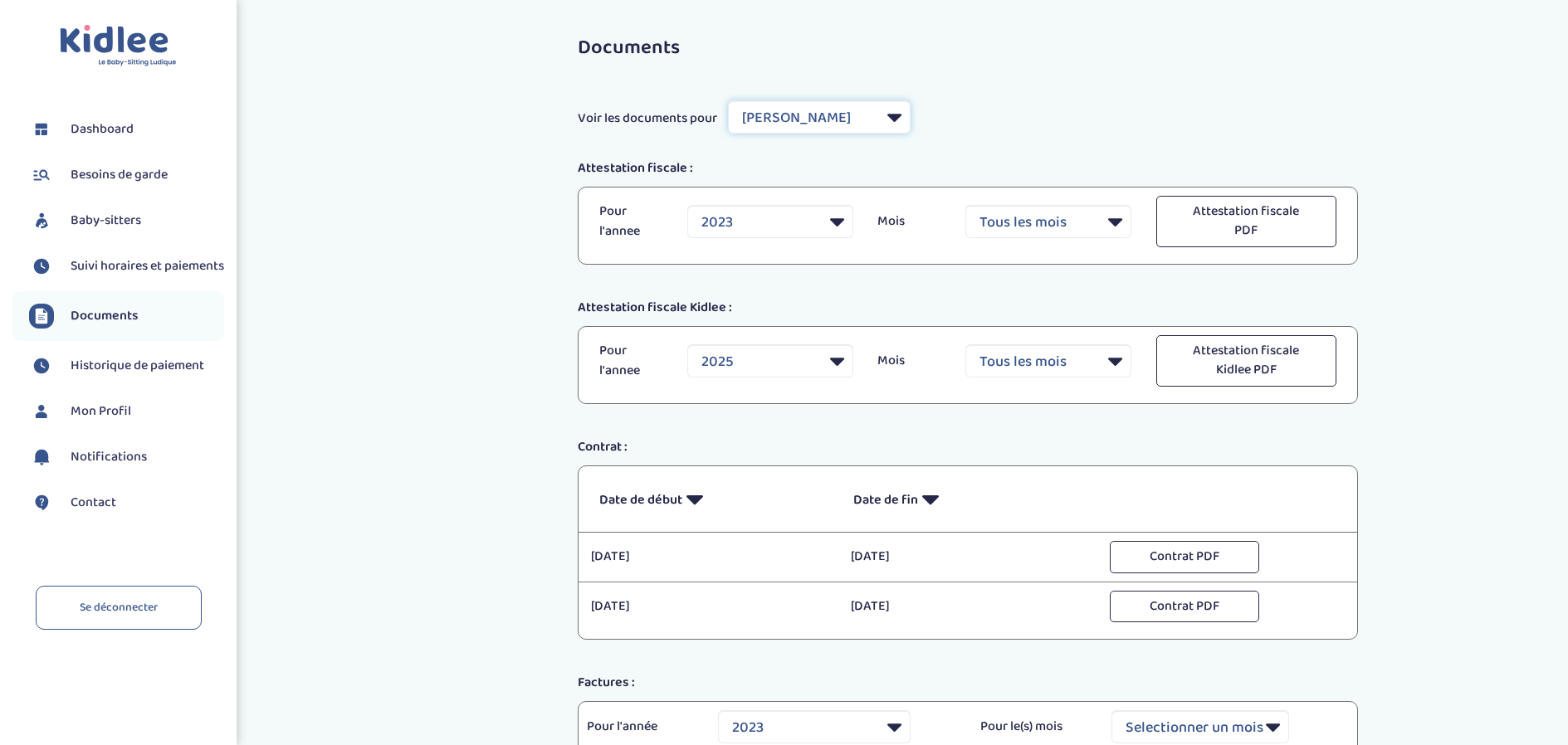
select select "8432"
click at [729, 100] on select "Filtrer par Baby-sitter Jadfard Alice Samuel MVUTOZANZAMBI" at bounding box center [819, 116] width 182 height 33
select select "2025"
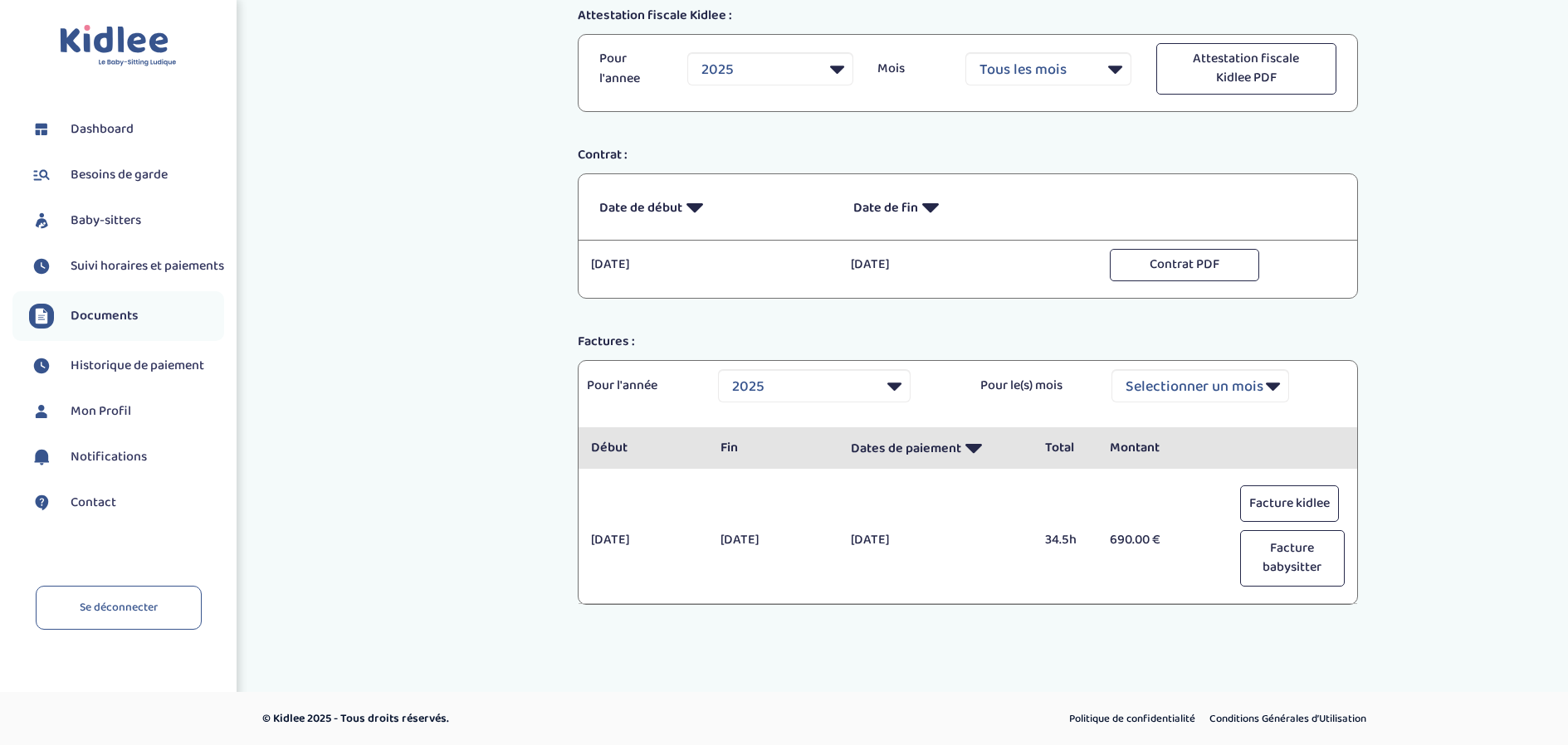
scroll to position [293, 0]
click at [1276, 570] on button "Facture babysitter" at bounding box center [1293, 557] width 105 height 57
click at [112, 422] on span "Mon Profil" at bounding box center [100, 411] width 60 height 20
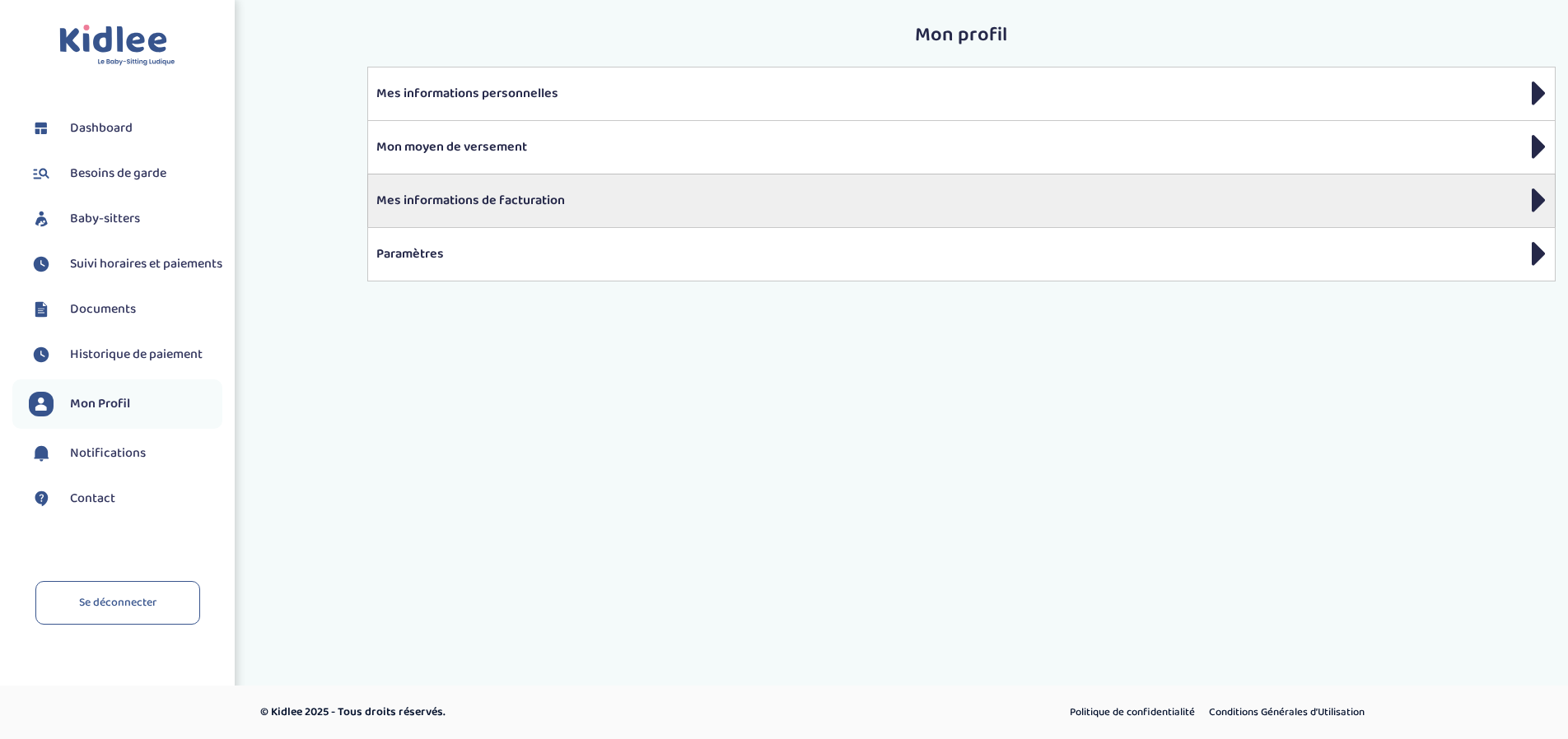
click at [482, 191] on p "Mes informations de facturation" at bounding box center [962, 201] width 1171 height 20
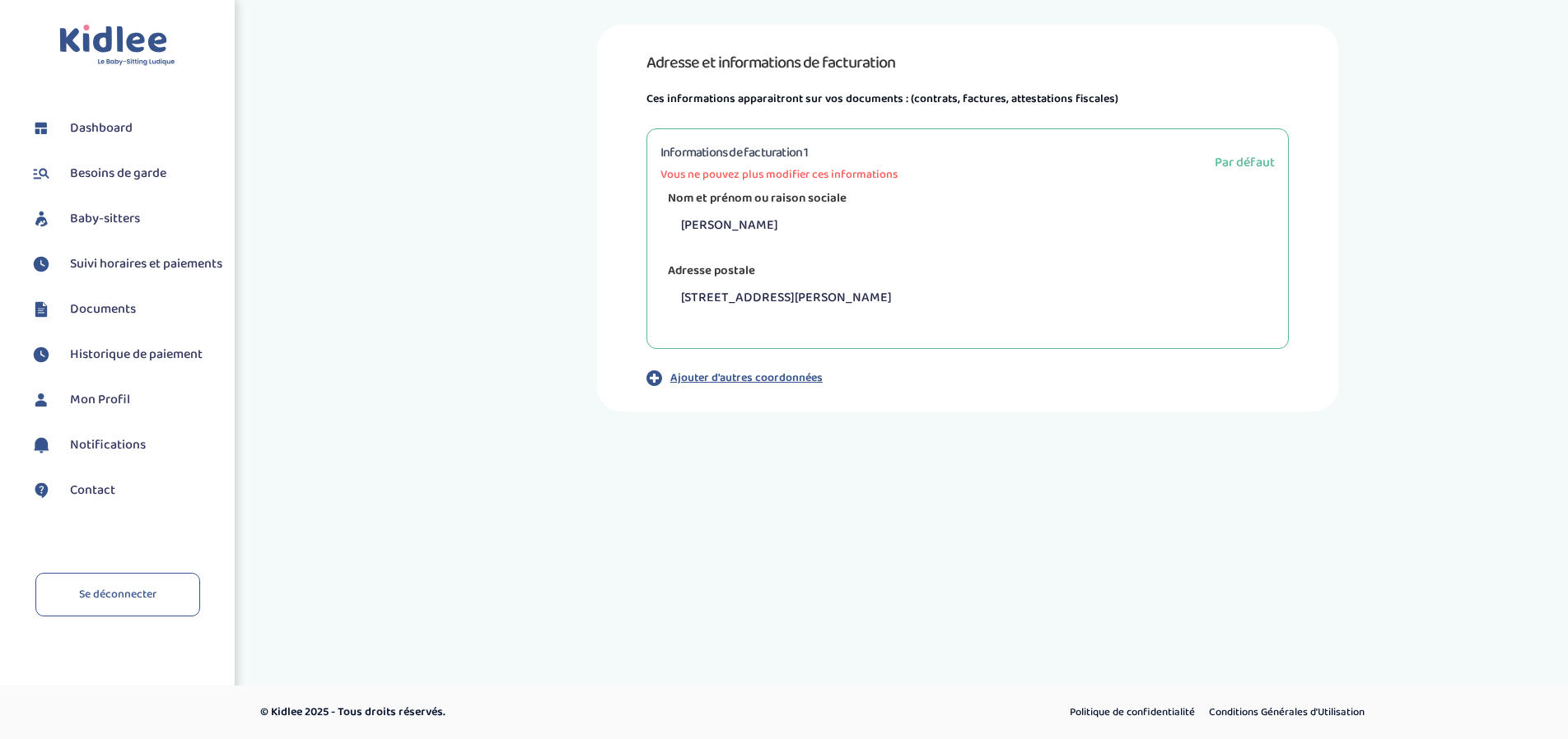
click at [93, 121] on span "Dashboard" at bounding box center [101, 129] width 63 height 20
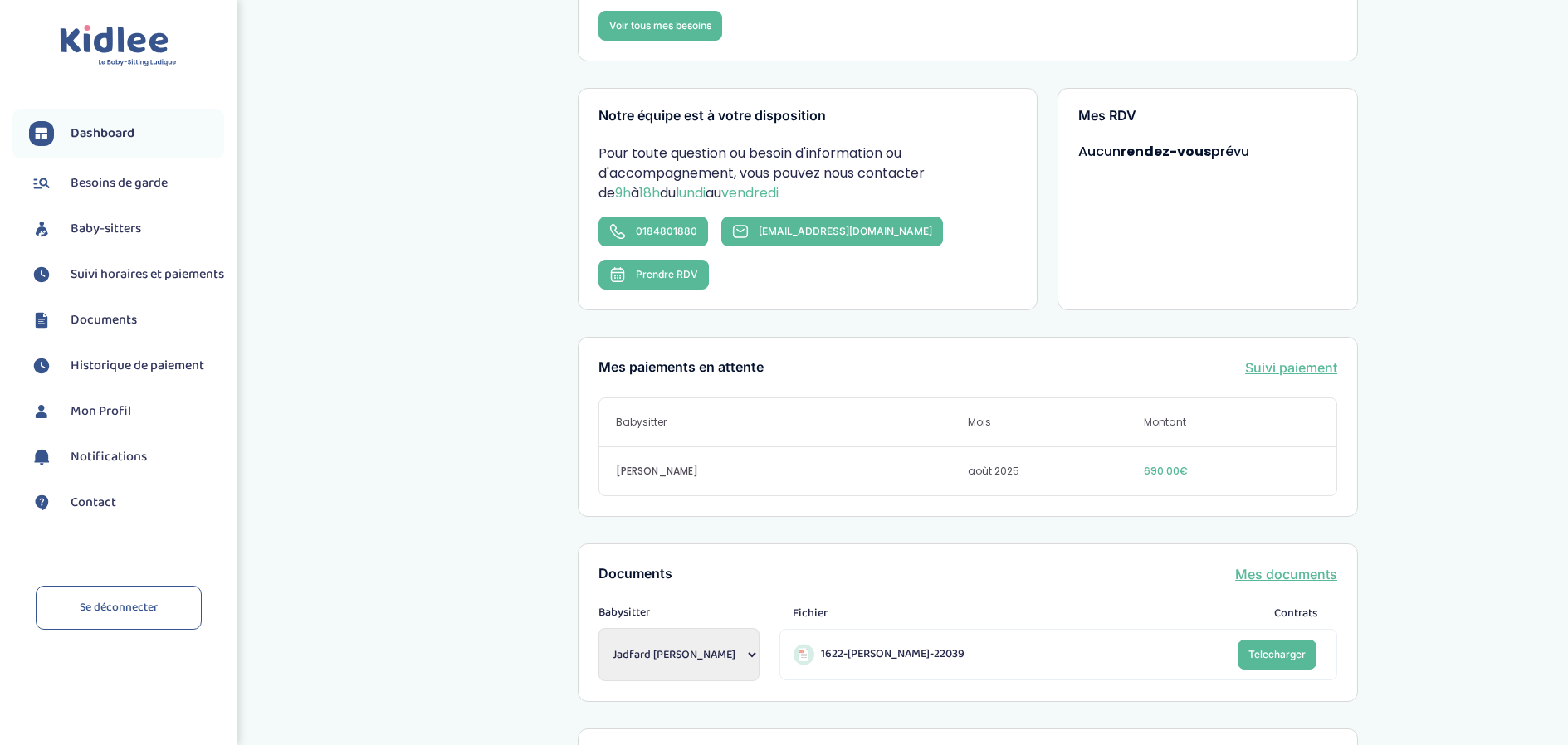
scroll to position [249, 0]
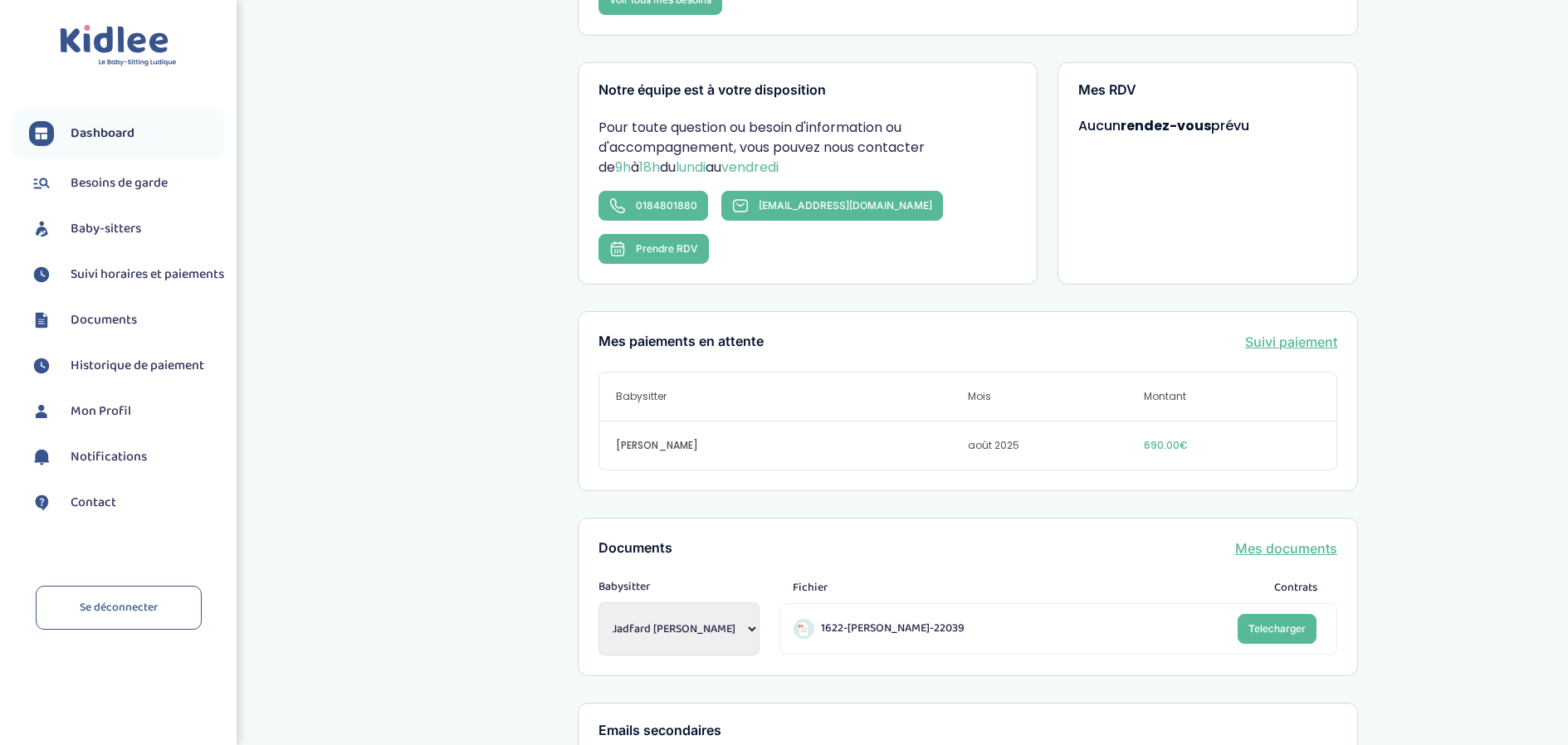
click at [739, 602] on select "Jadfard Alice Jadfard Alice Samuel MVUTOZANZAMBI" at bounding box center [679, 629] width 161 height 53
select select "2071"
click at [599, 602] on select "Jadfard Alice Jadfard Alice Samuel MVUTOZANZAMBI" at bounding box center [679, 629] width 161 height 53
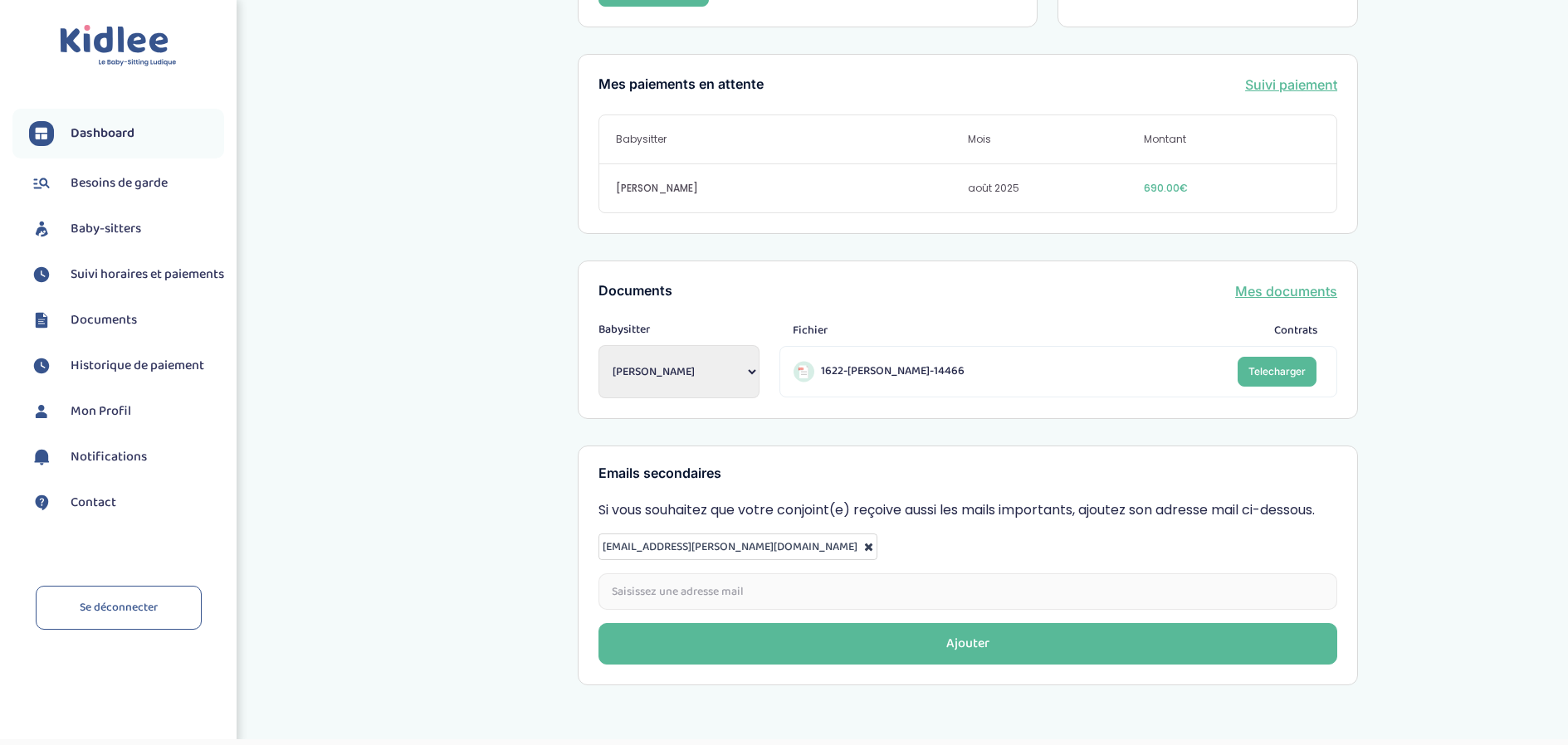
scroll to position [511, 0]
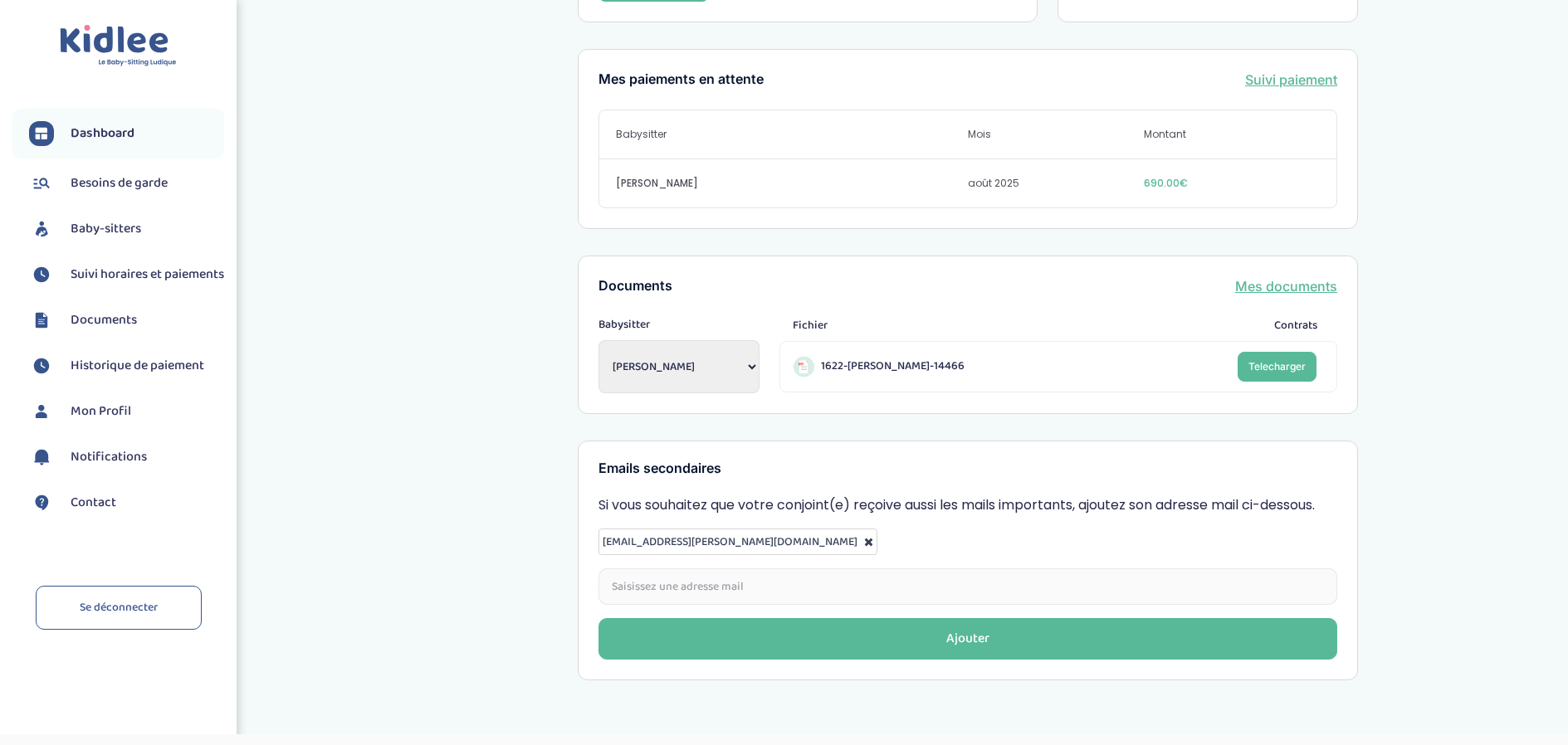
click at [1266, 276] on link "Mes documents" at bounding box center [1286, 286] width 102 height 20
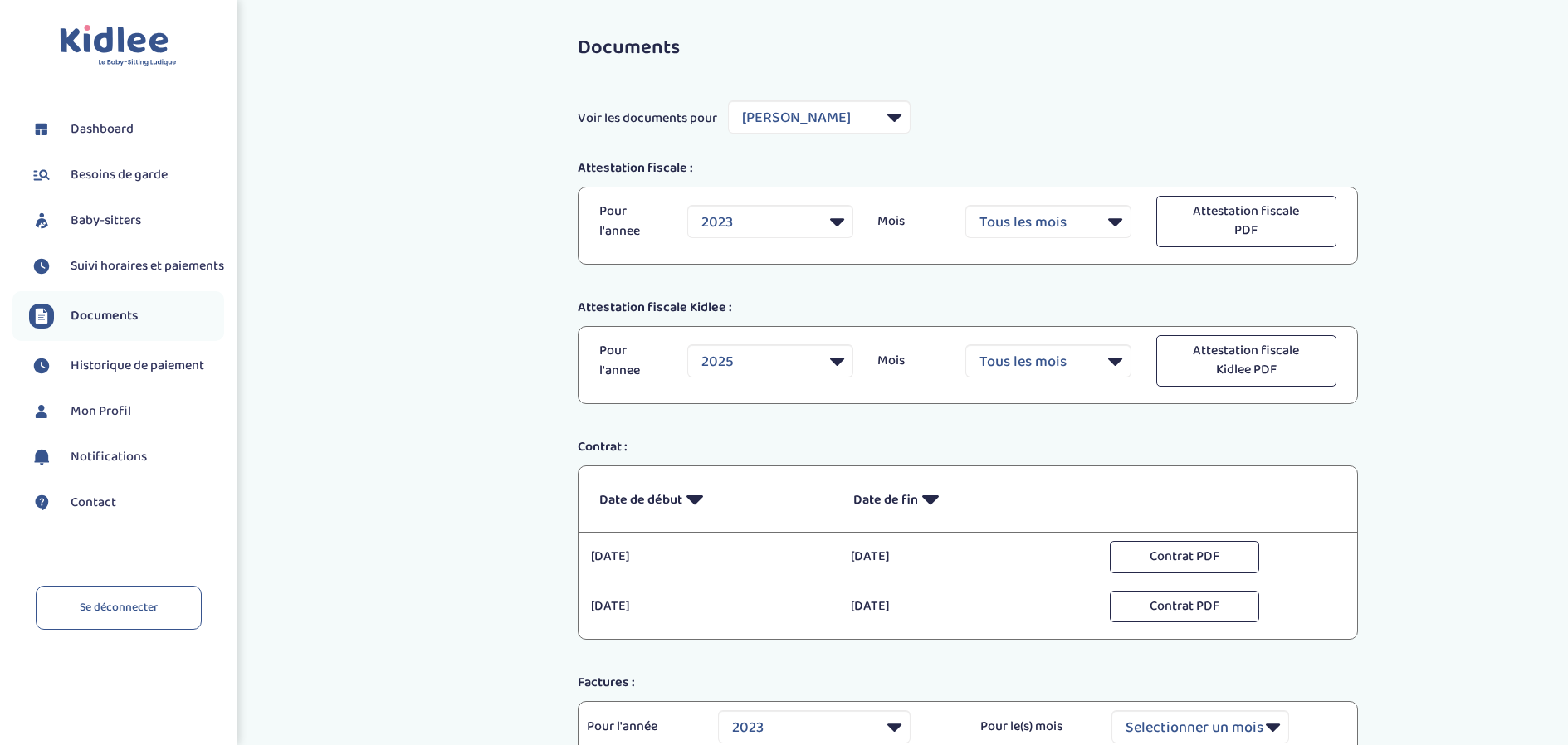
select select "24890"
select select "2023"
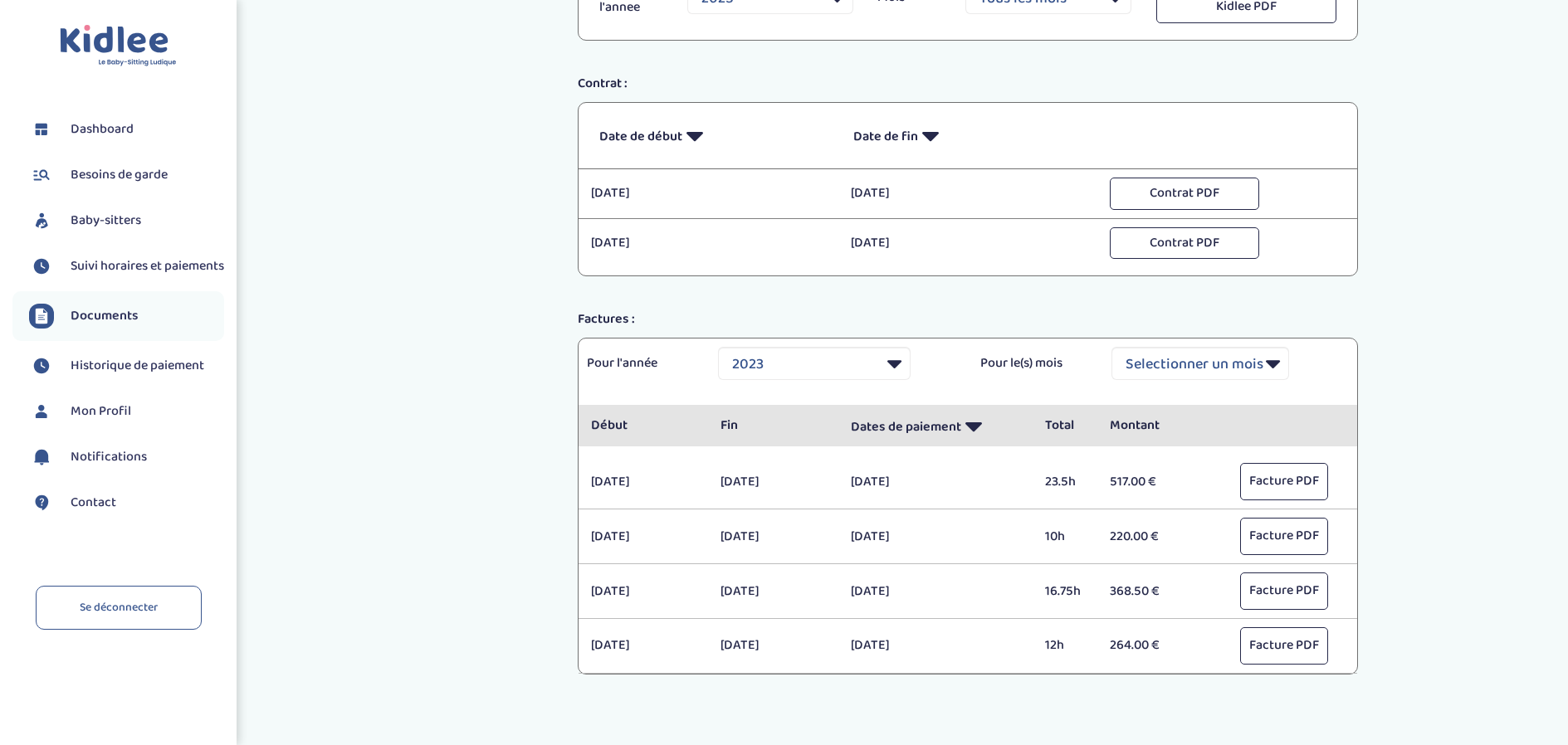
scroll to position [415, 0]
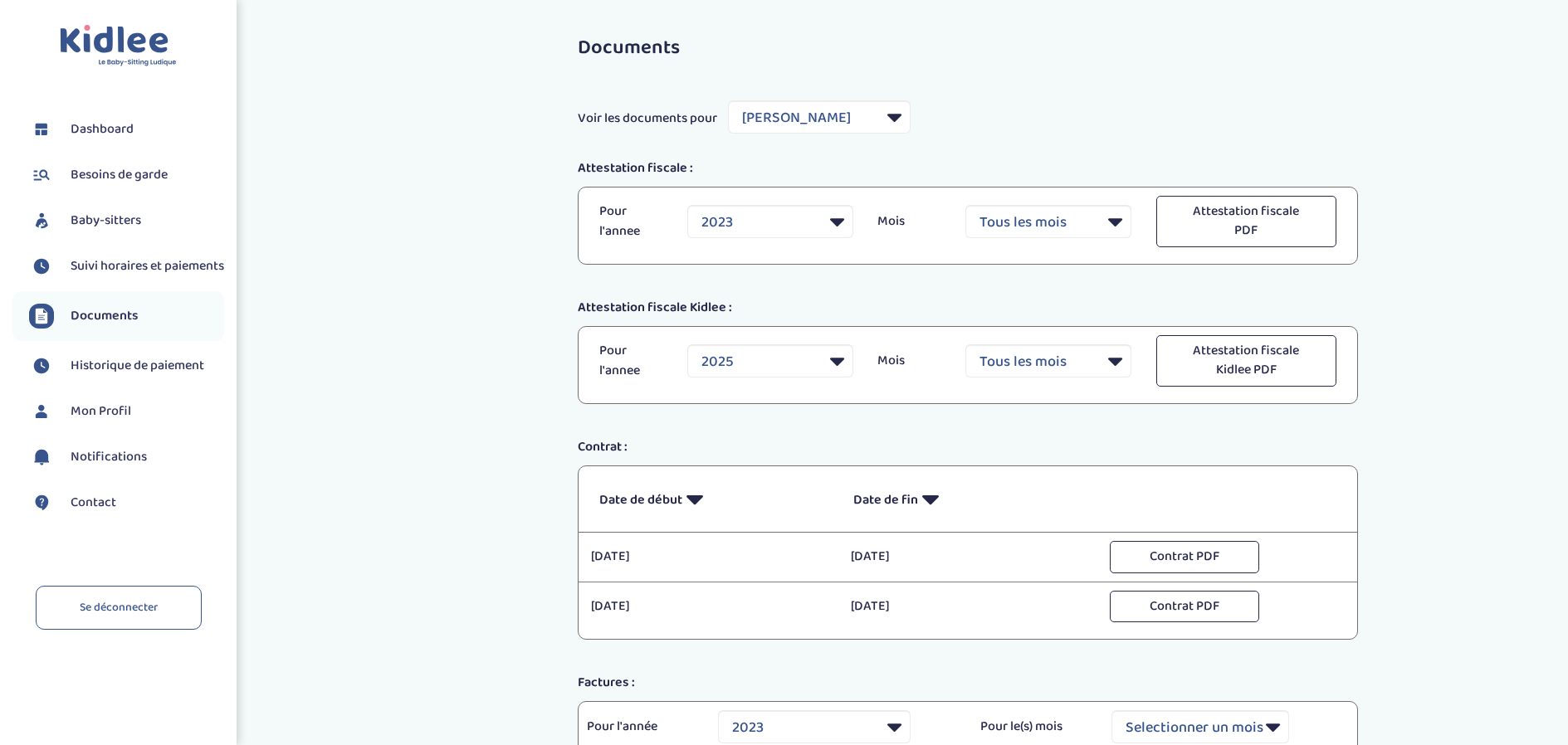
select select "24890"
select select "2023"
click at [885, 118] on select "Filtrer par Baby-sitter [PERSON_NAME]" at bounding box center [819, 116] width 182 height 33
select select "8432"
click at [729, 100] on select "Filtrer par Baby-sitter [PERSON_NAME]" at bounding box center [819, 116] width 182 height 33
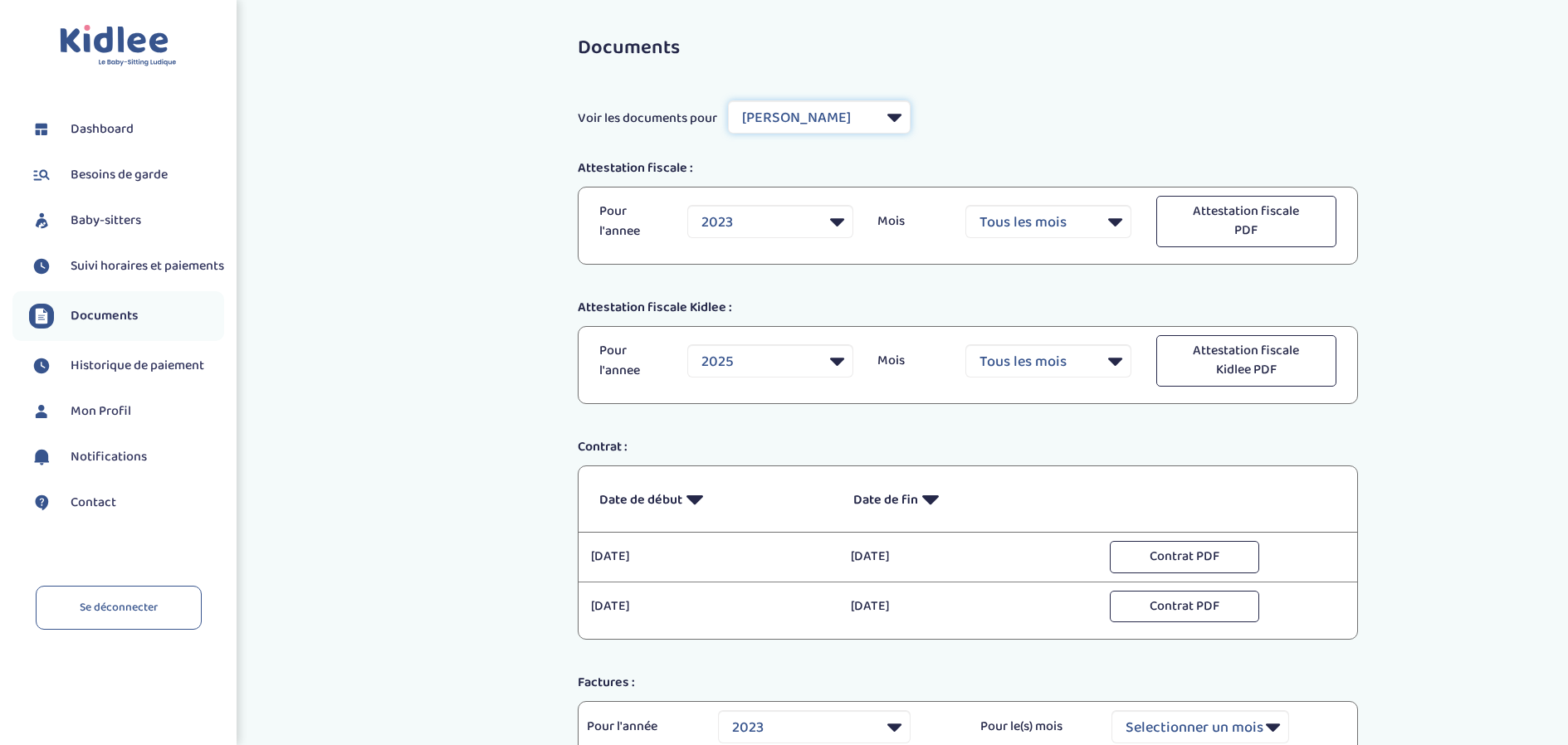
select select "2025"
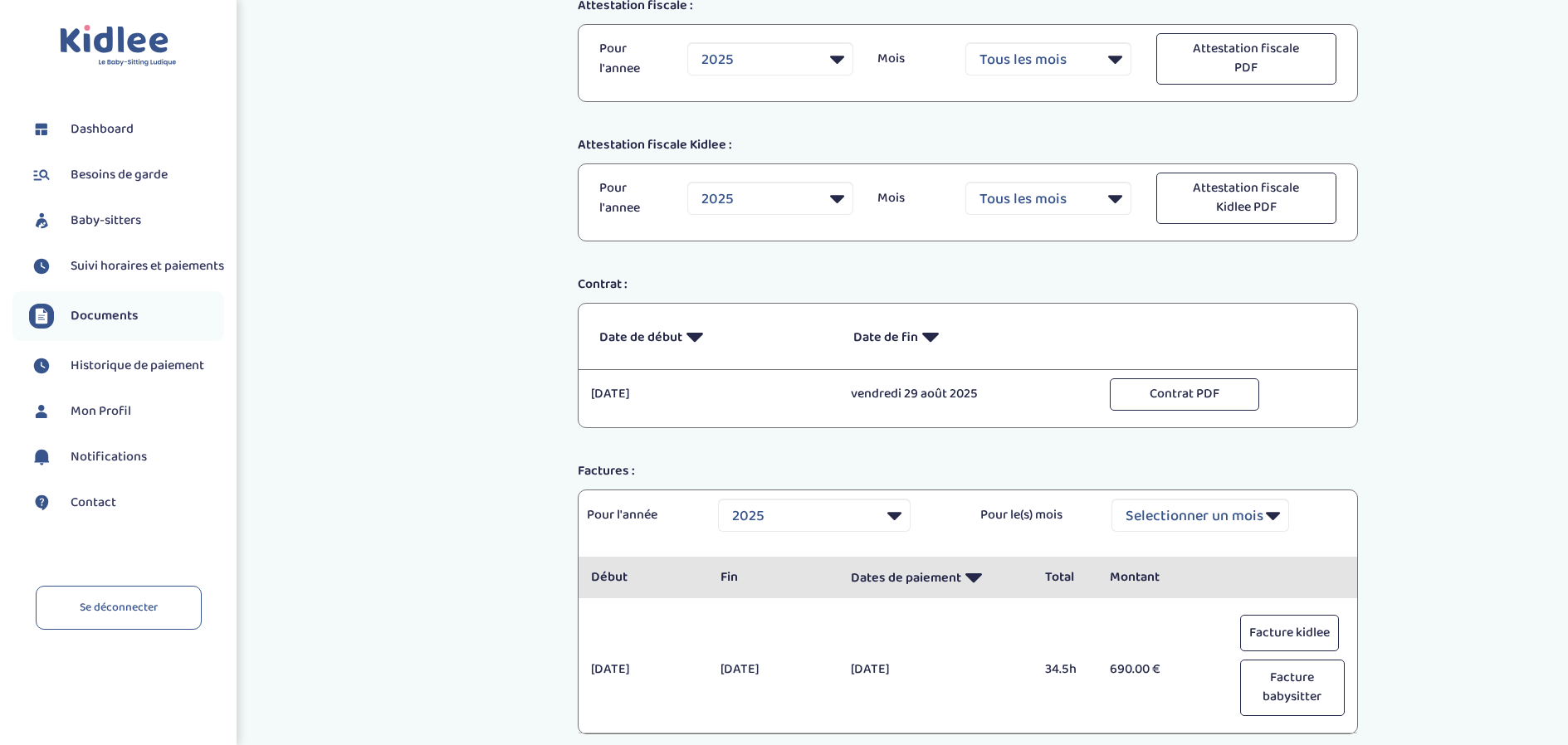
scroll to position [293, 0]
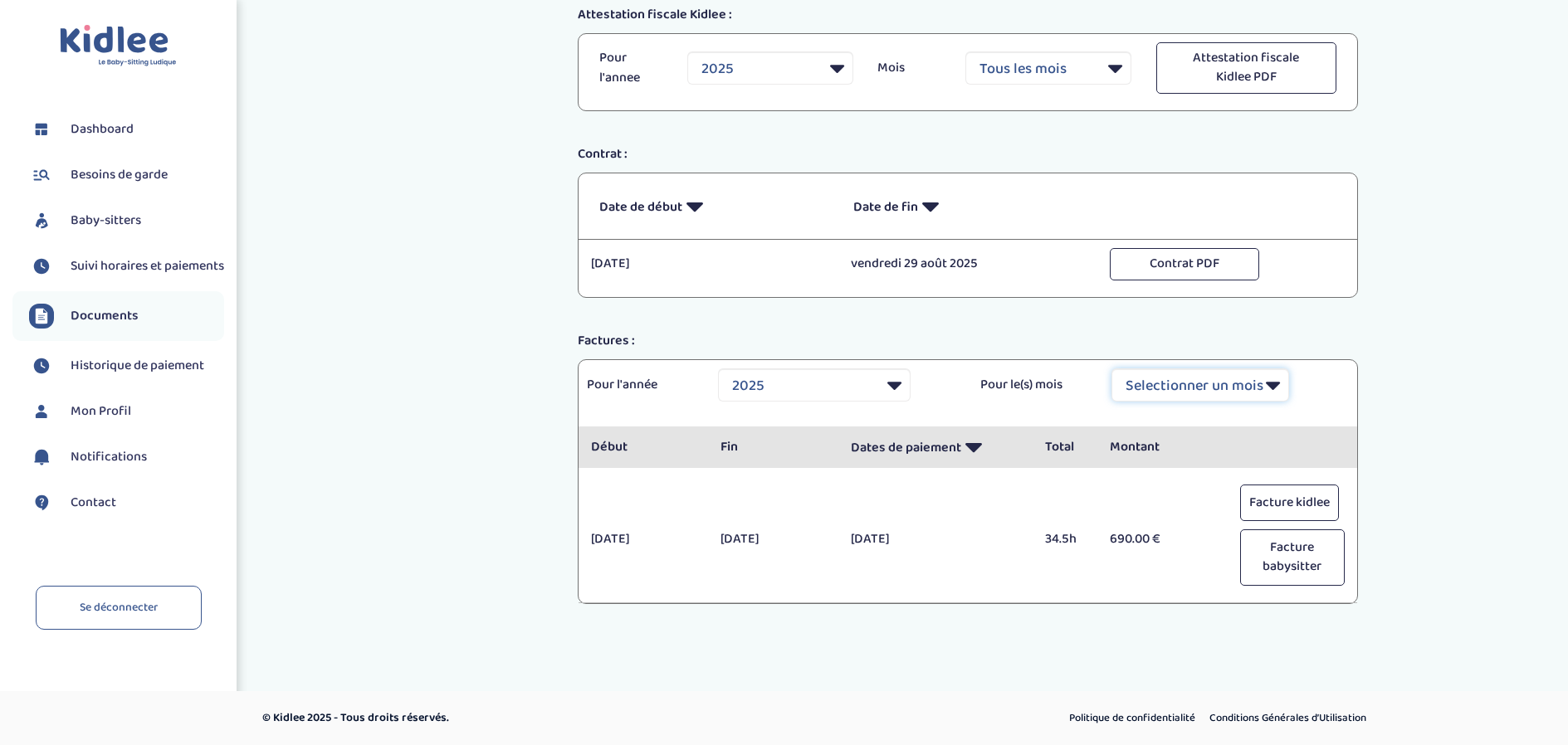
click at [1201, 396] on select "Selectionner un mois Tout [PERSON_NAME] Mars [PERSON_NAME] Juin Juillet Août Se…" at bounding box center [1200, 385] width 178 height 33
click at [1202, 391] on select "Selectionner un mois Tout [PERSON_NAME] Mars [PERSON_NAME] Juin Juillet Août Se…" at bounding box center [1200, 385] width 178 height 33
click at [1176, 392] on select "Selectionner un mois Tout [PERSON_NAME] Mars [PERSON_NAME] Juin Juillet Août Se…" at bounding box center [1200, 385] width 178 height 33
select select "8"
click at [1111, 369] on select "Selectionner un mois Tout [PERSON_NAME] Mars [PERSON_NAME] Juin Juillet Août Se…" at bounding box center [1200, 385] width 178 height 33
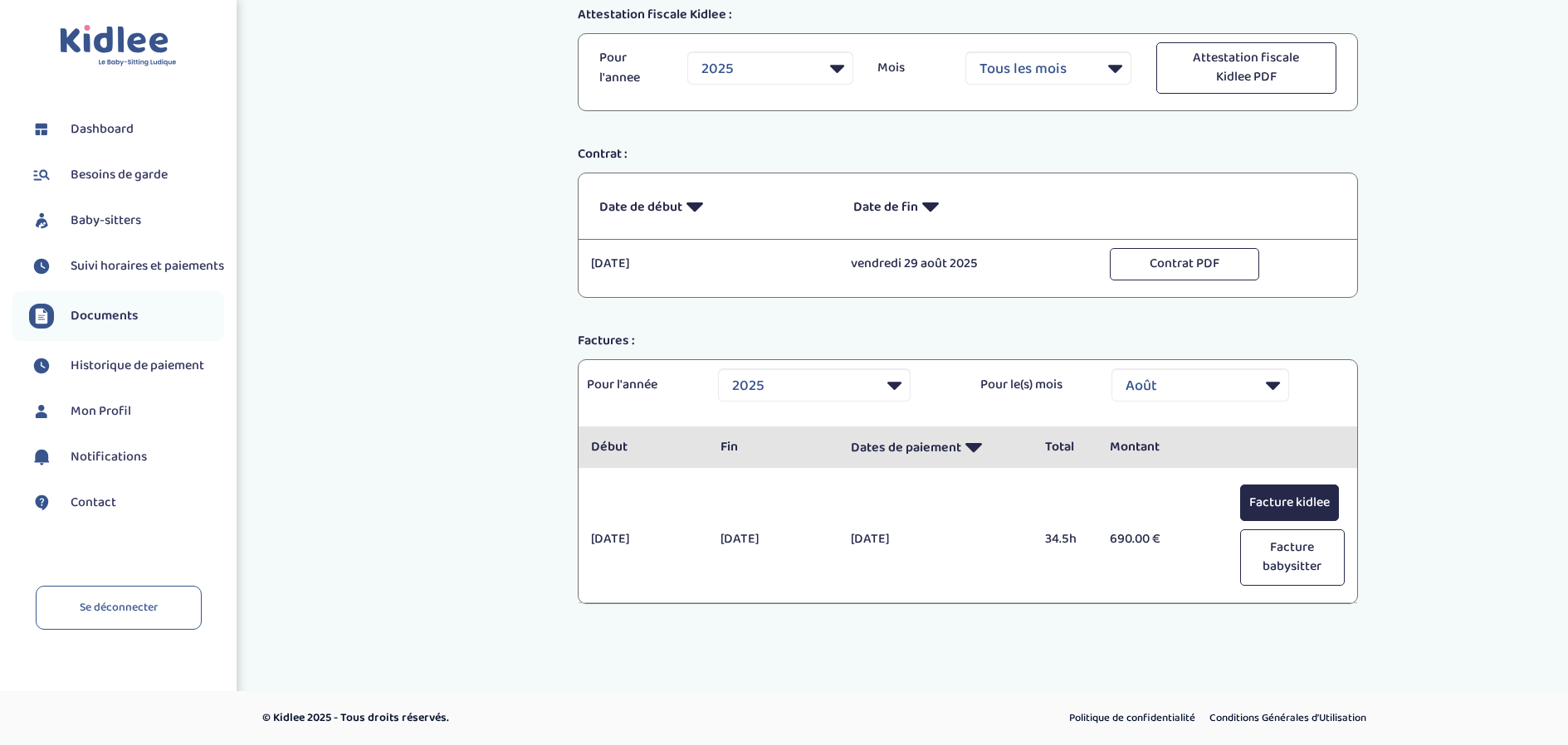
click at [1297, 508] on button "Facture kidlee" at bounding box center [1290, 502] width 99 height 37
